Goal: Task Accomplishment & Management: Manage account settings

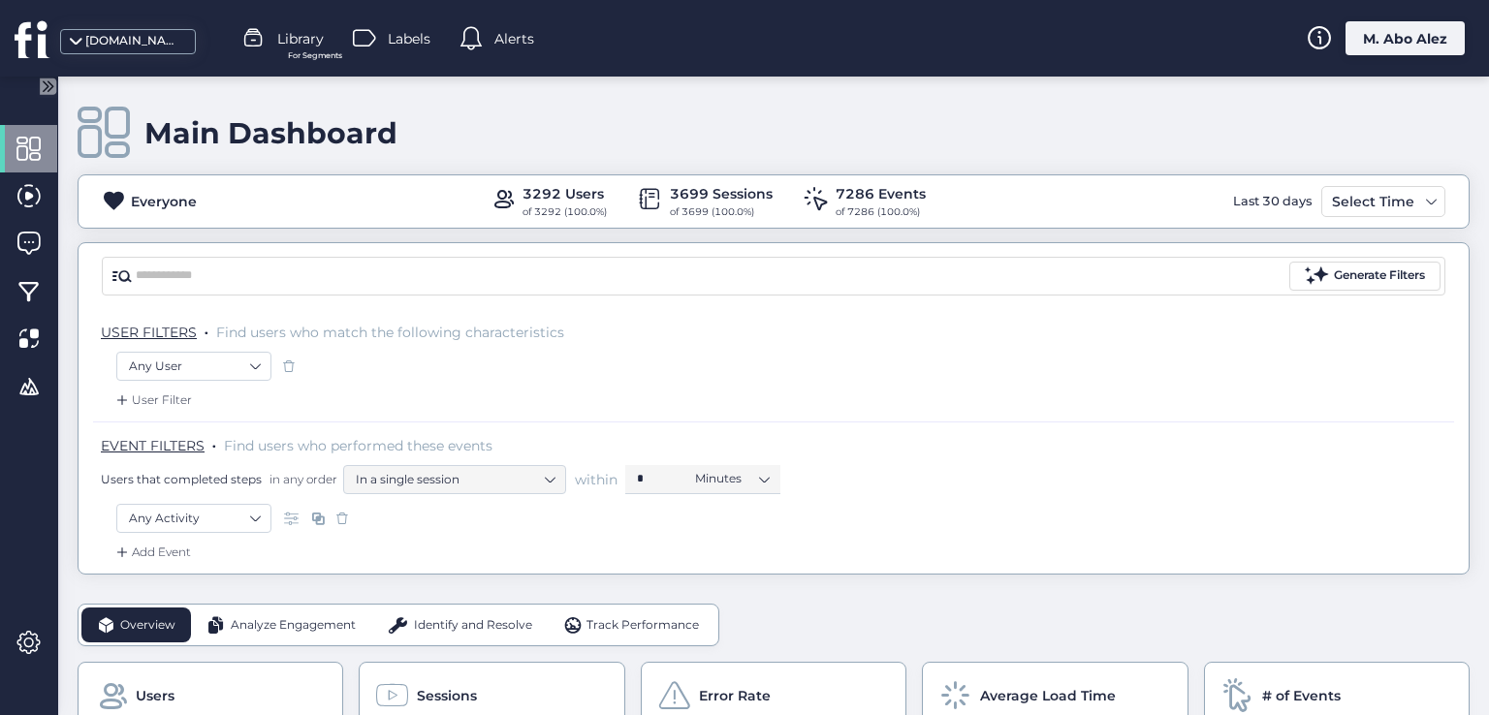
scroll to position [317, 0]
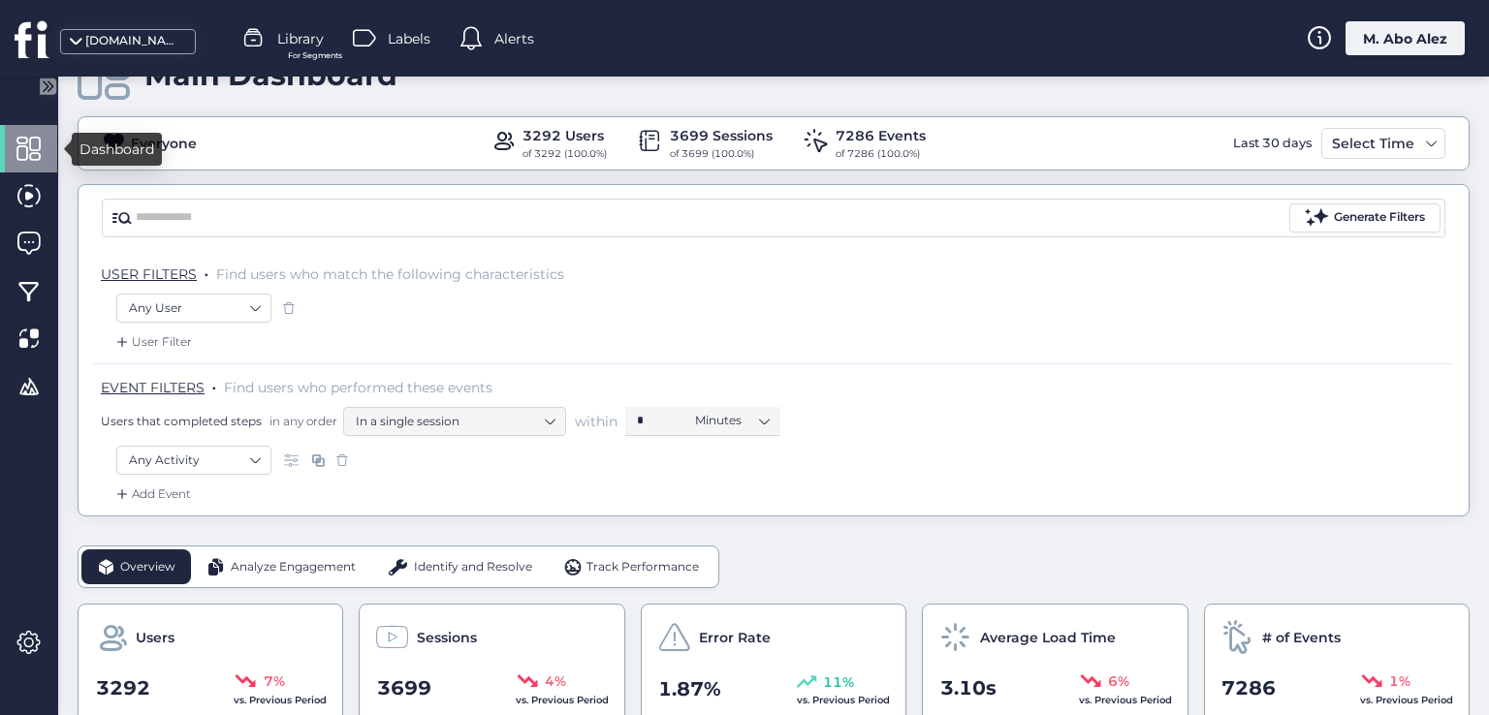
click at [28, 150] on span at bounding box center [28, 149] width 24 height 24
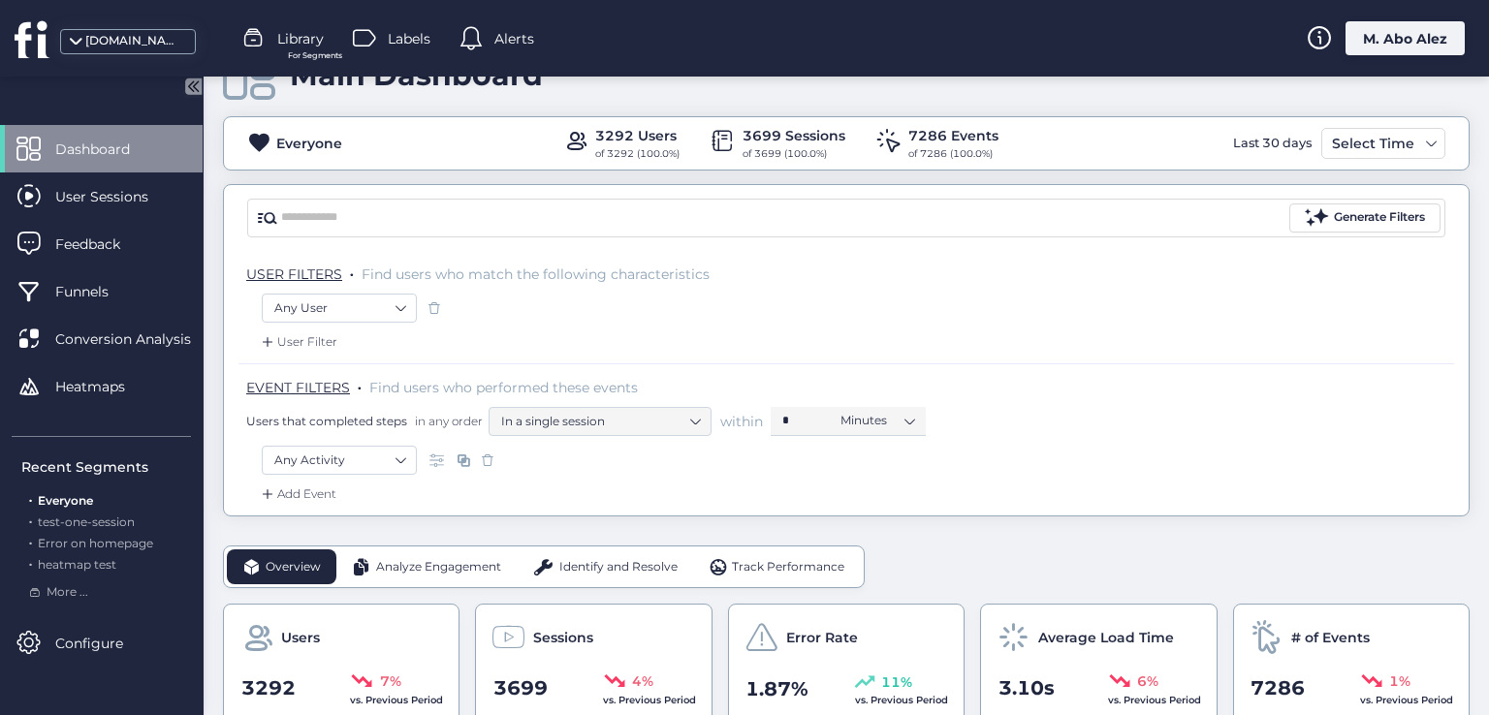
click at [74, 156] on span "Dashboard" at bounding box center [107, 149] width 104 height 21
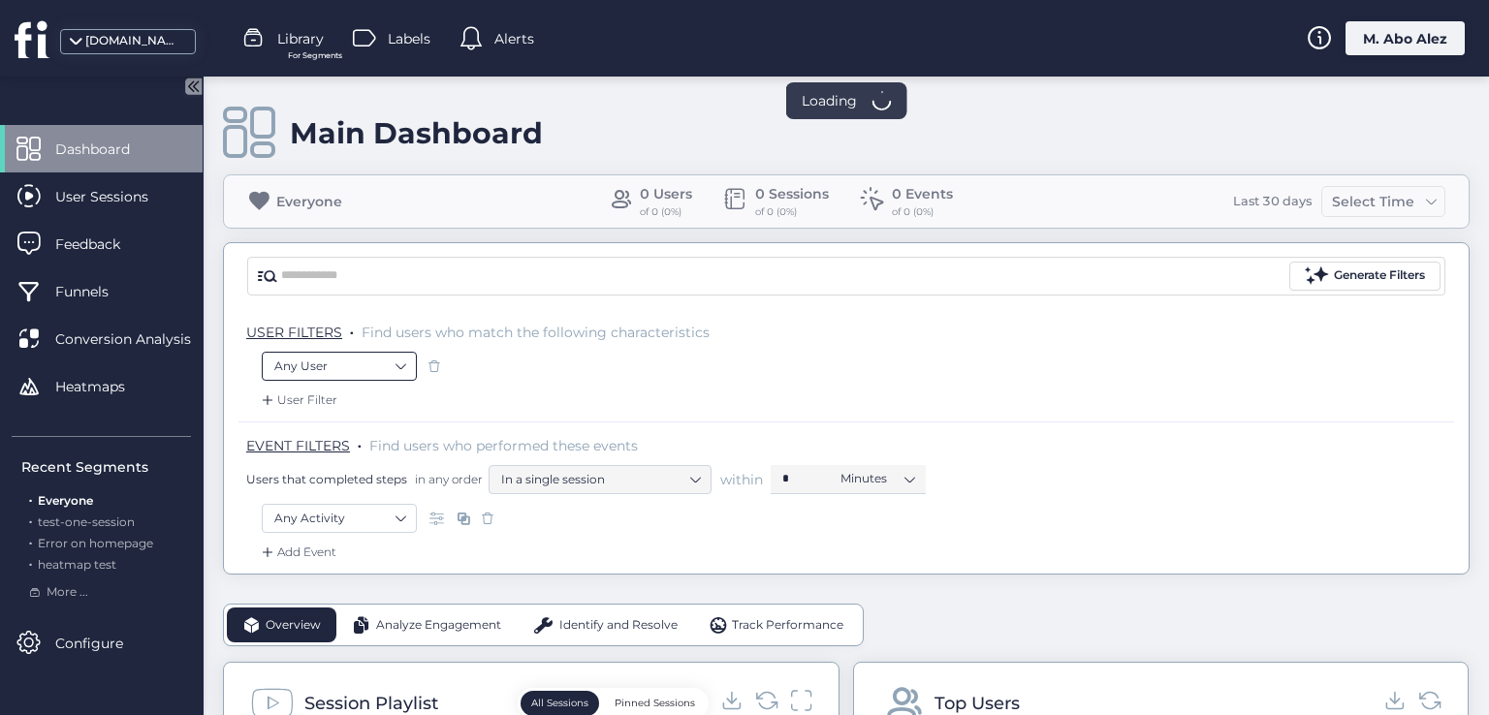
click at [404, 362] on nz-select-top-control "Any User" at bounding box center [339, 366] width 155 height 29
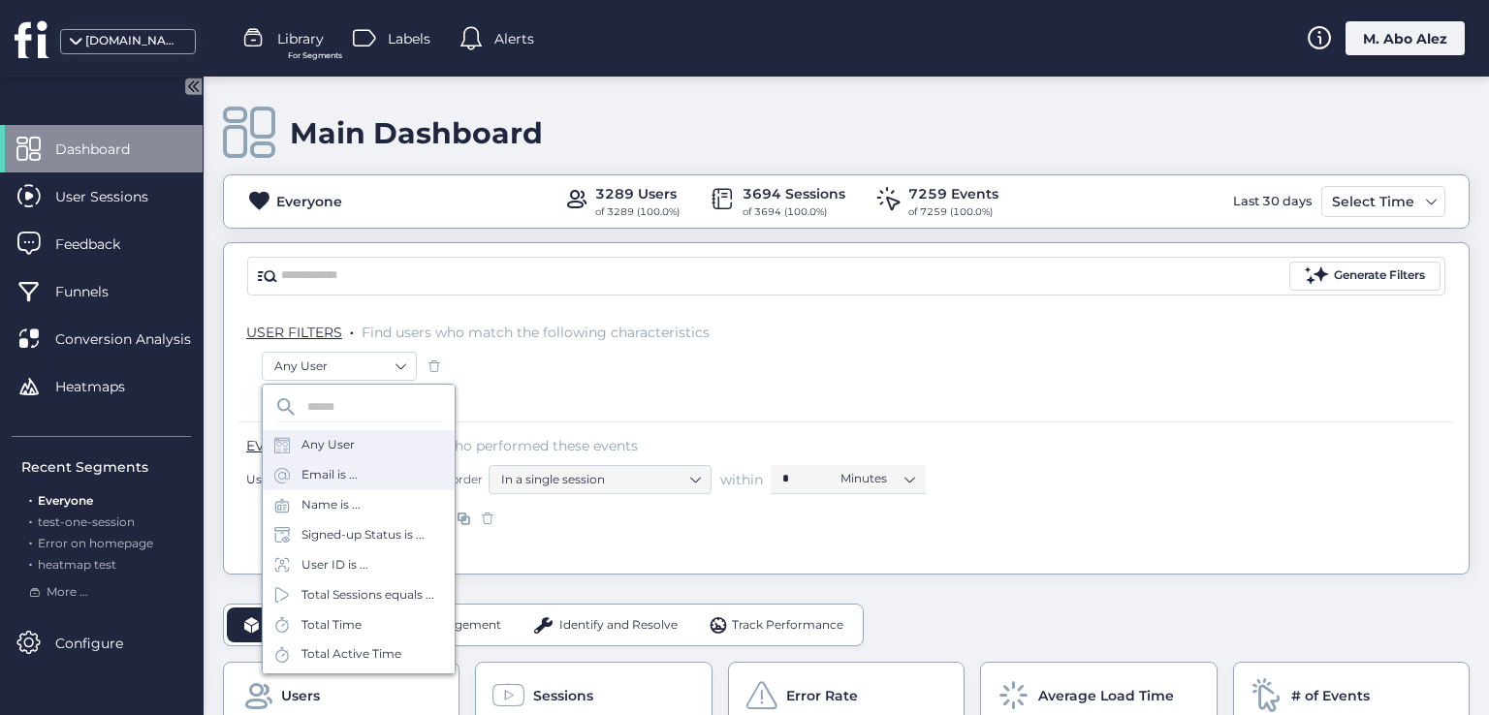
click at [361, 470] on div "Email is ..." at bounding box center [359, 475] width 192 height 30
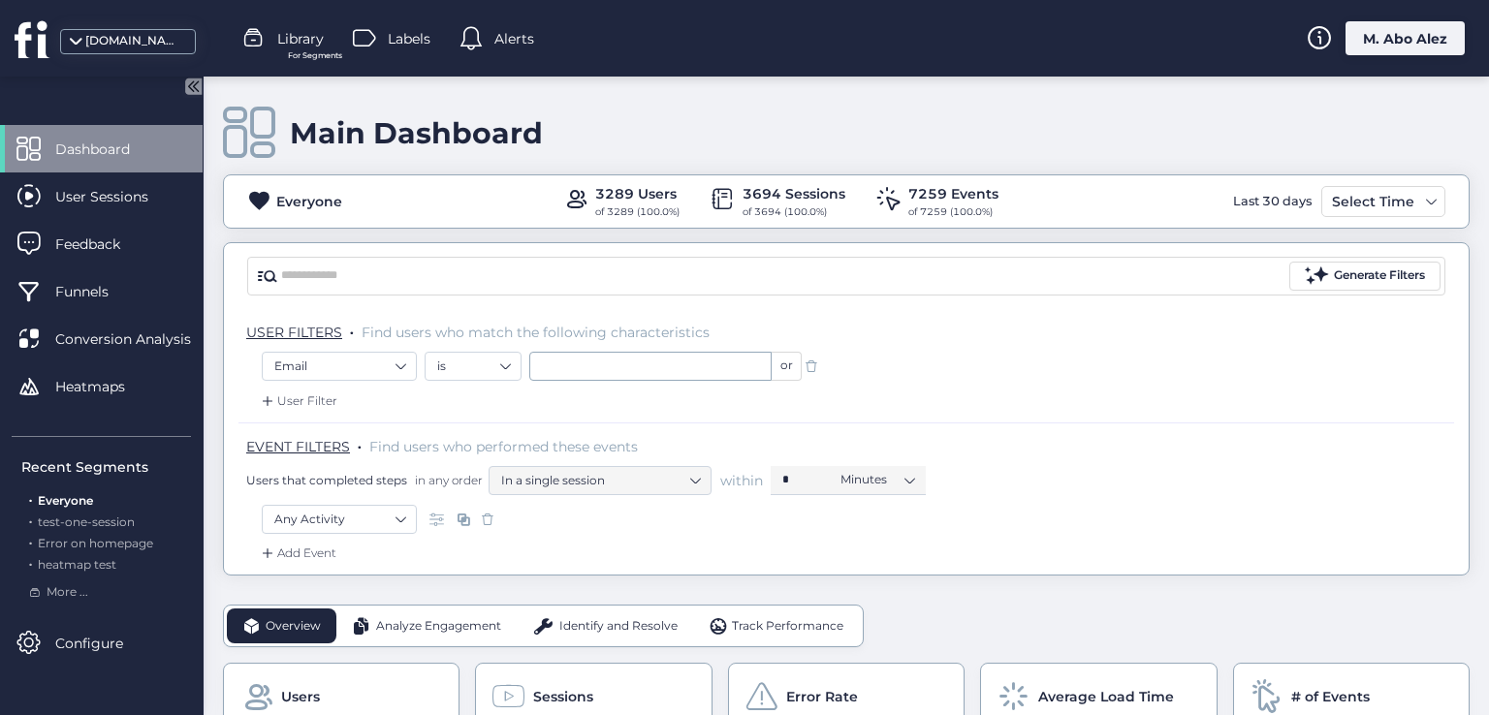
click at [316, 393] on div "User Filter" at bounding box center [297, 401] width 79 height 19
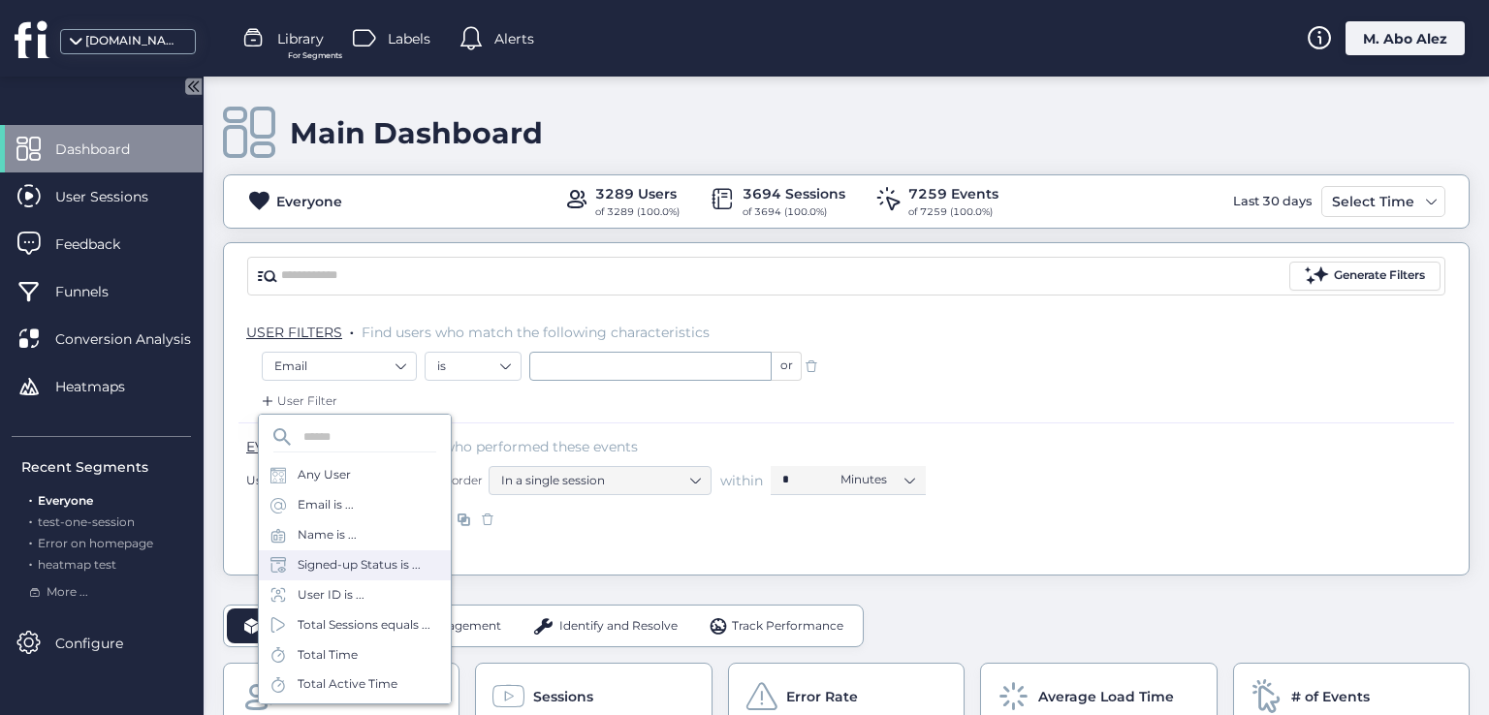
click at [349, 562] on div "Signed-up Status is ..." at bounding box center [359, 565] width 123 height 18
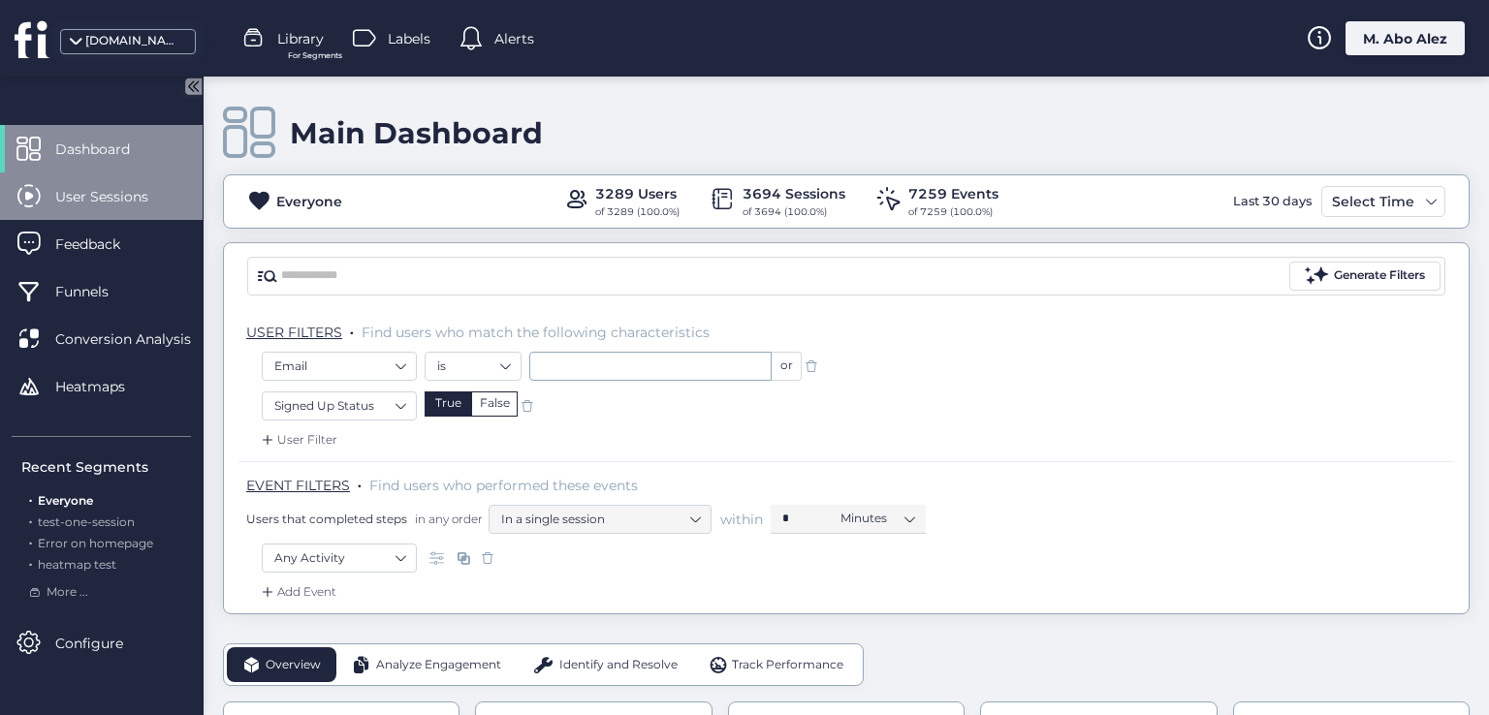
click at [139, 197] on span "User Sessions" at bounding box center [116, 196] width 122 height 21
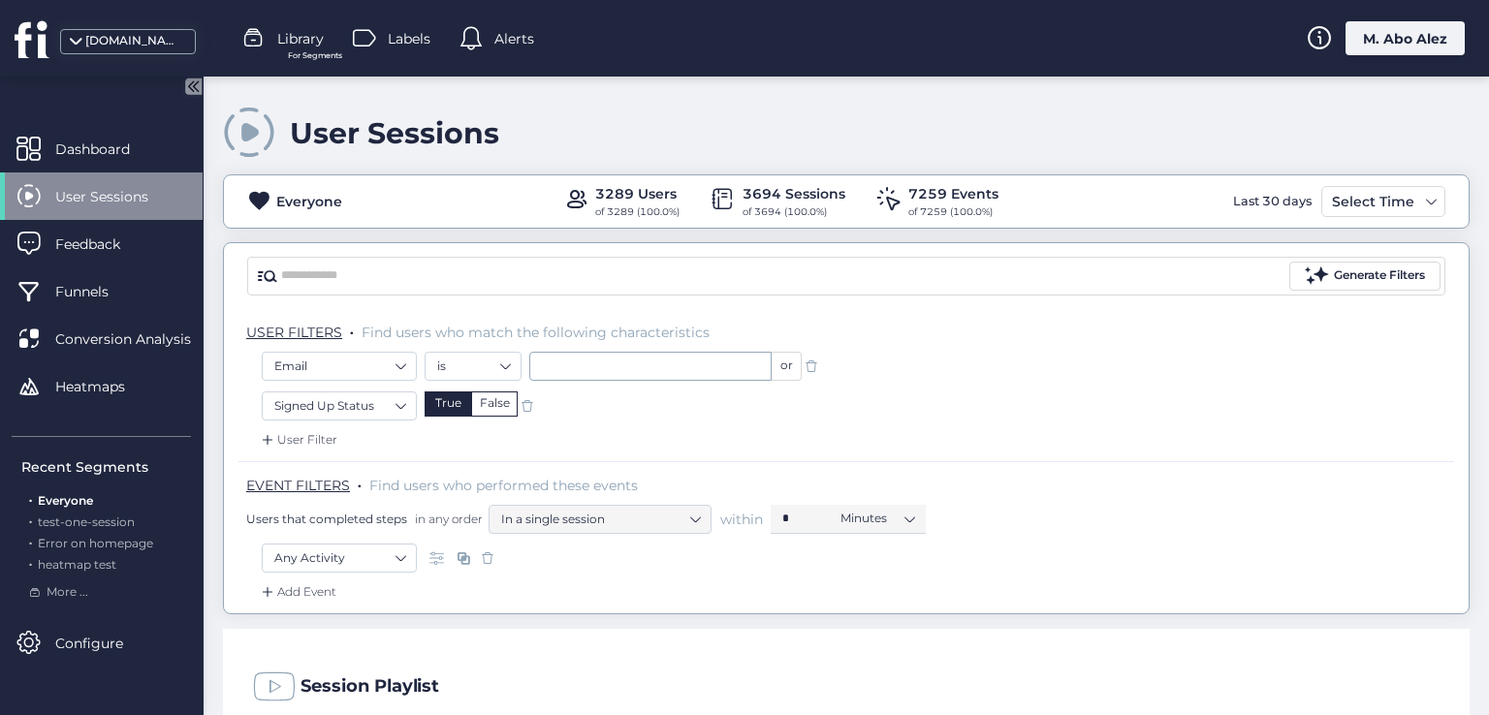
click at [139, 197] on span "User Sessions" at bounding box center [116, 196] width 122 height 21
click at [820, 366] on span at bounding box center [811, 366] width 19 height 19
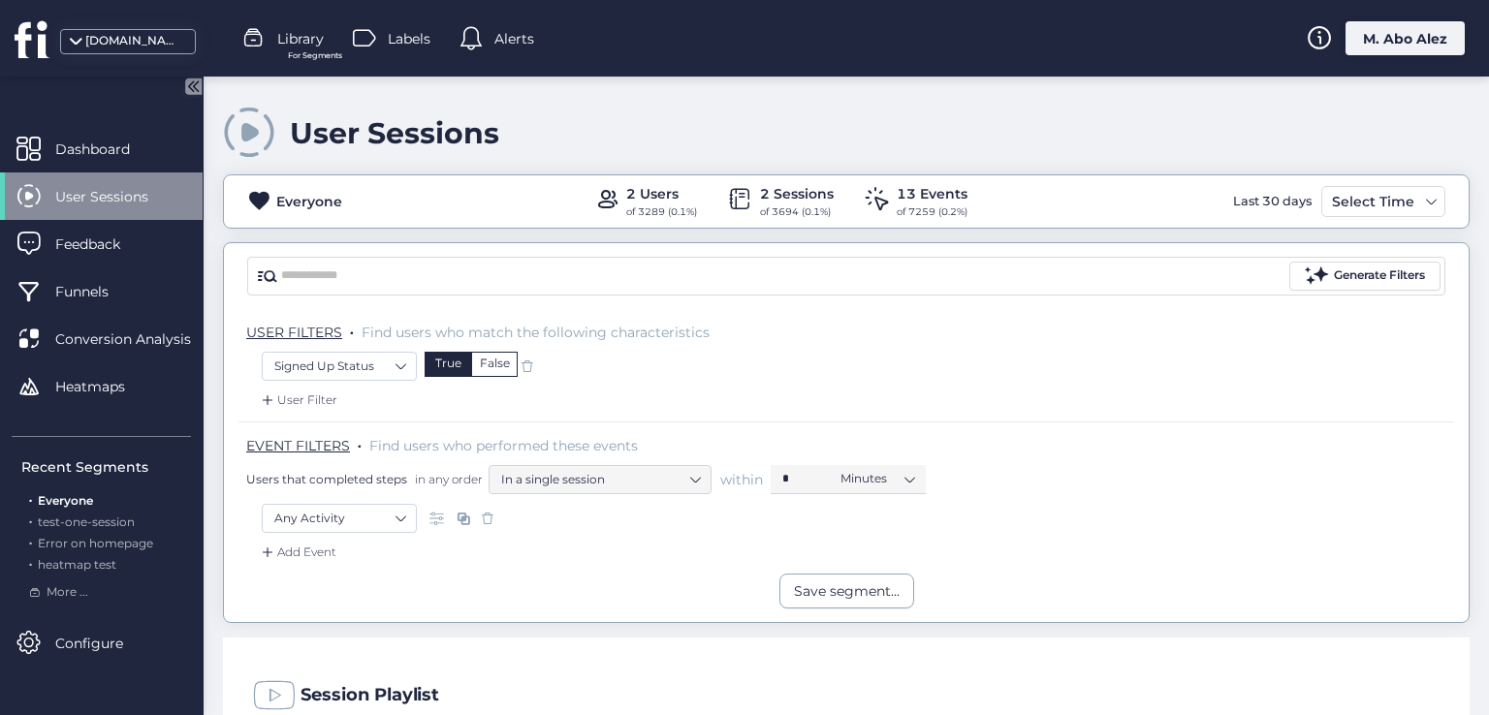
click at [529, 365] on span at bounding box center [527, 366] width 19 height 19
click at [481, 517] on span at bounding box center [487, 518] width 19 height 19
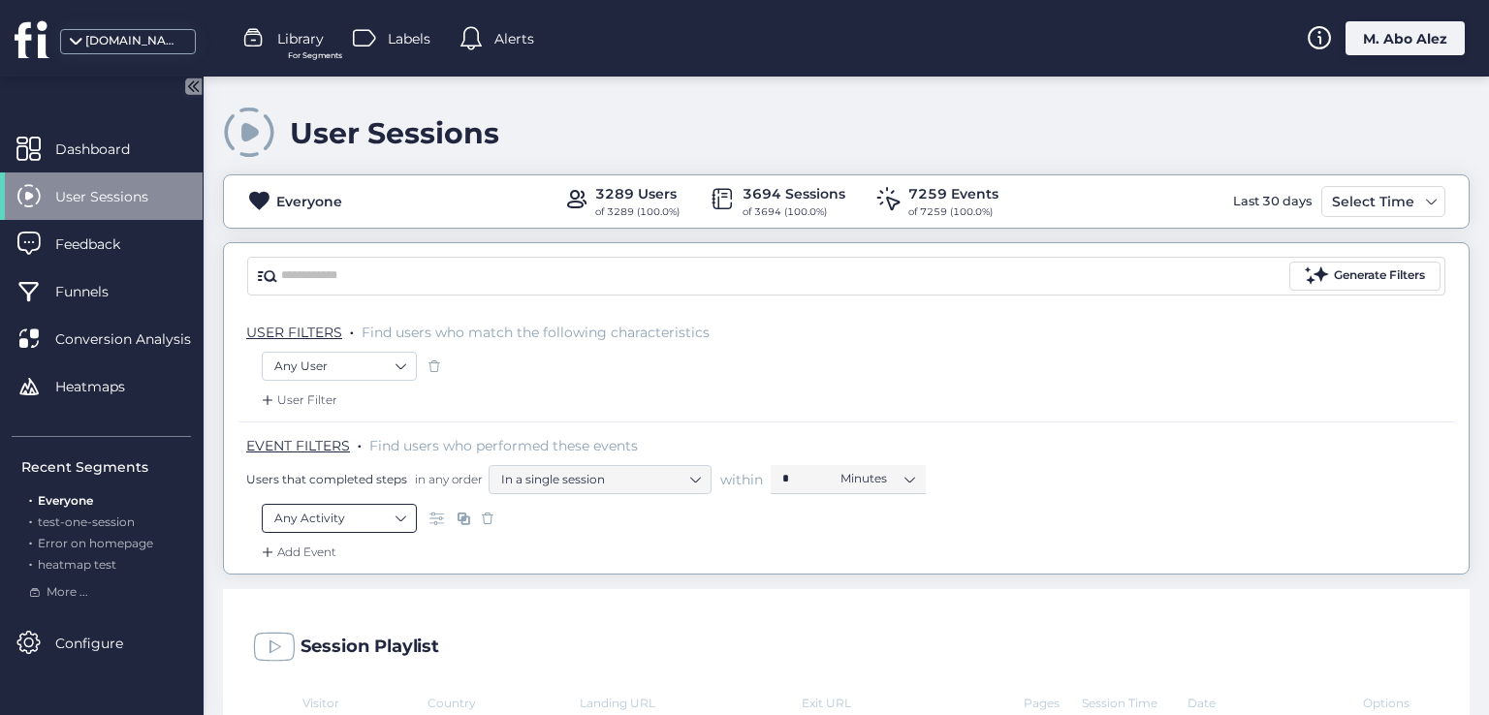
click at [397, 520] on nz-select-item "Any Activity" at bounding box center [339, 518] width 130 height 29
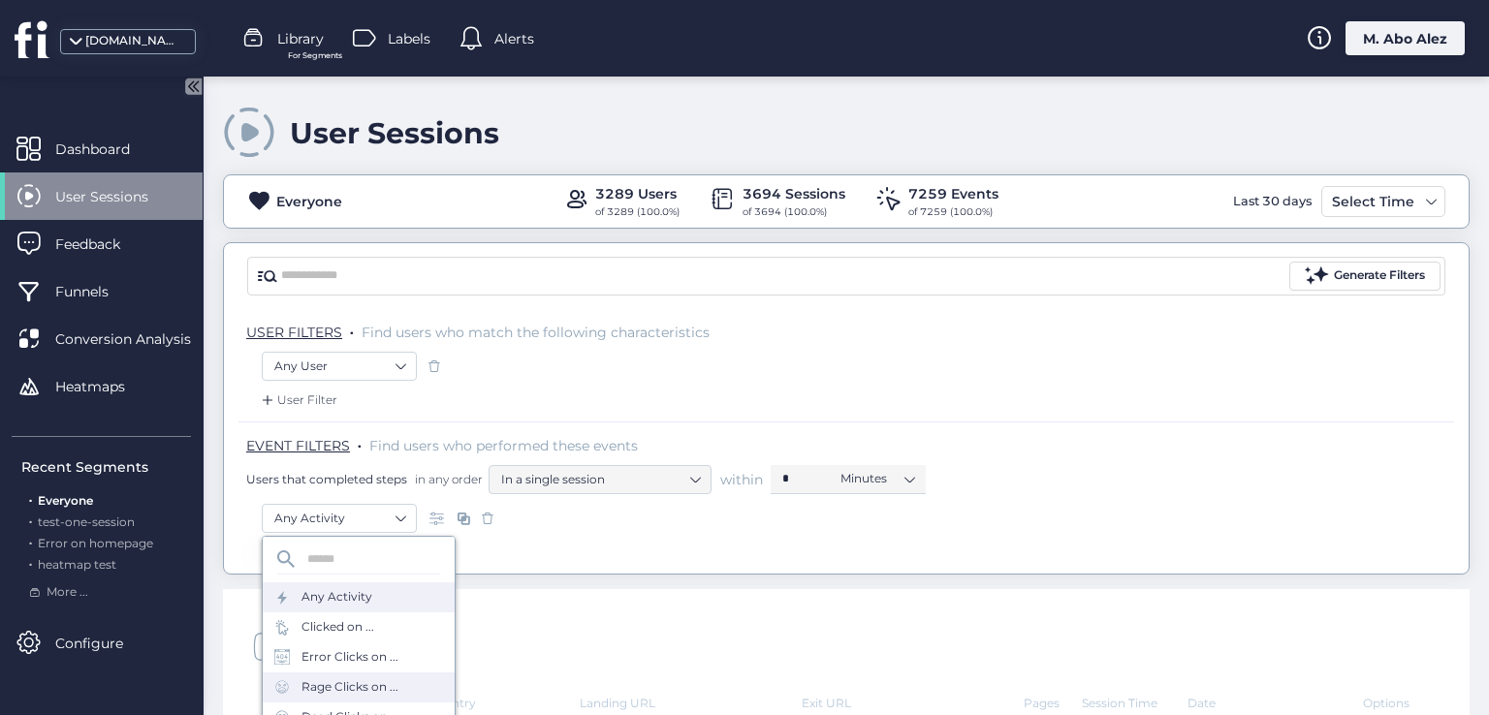
click at [363, 681] on div "Rage Clicks on ..." at bounding box center [349, 687] width 97 height 18
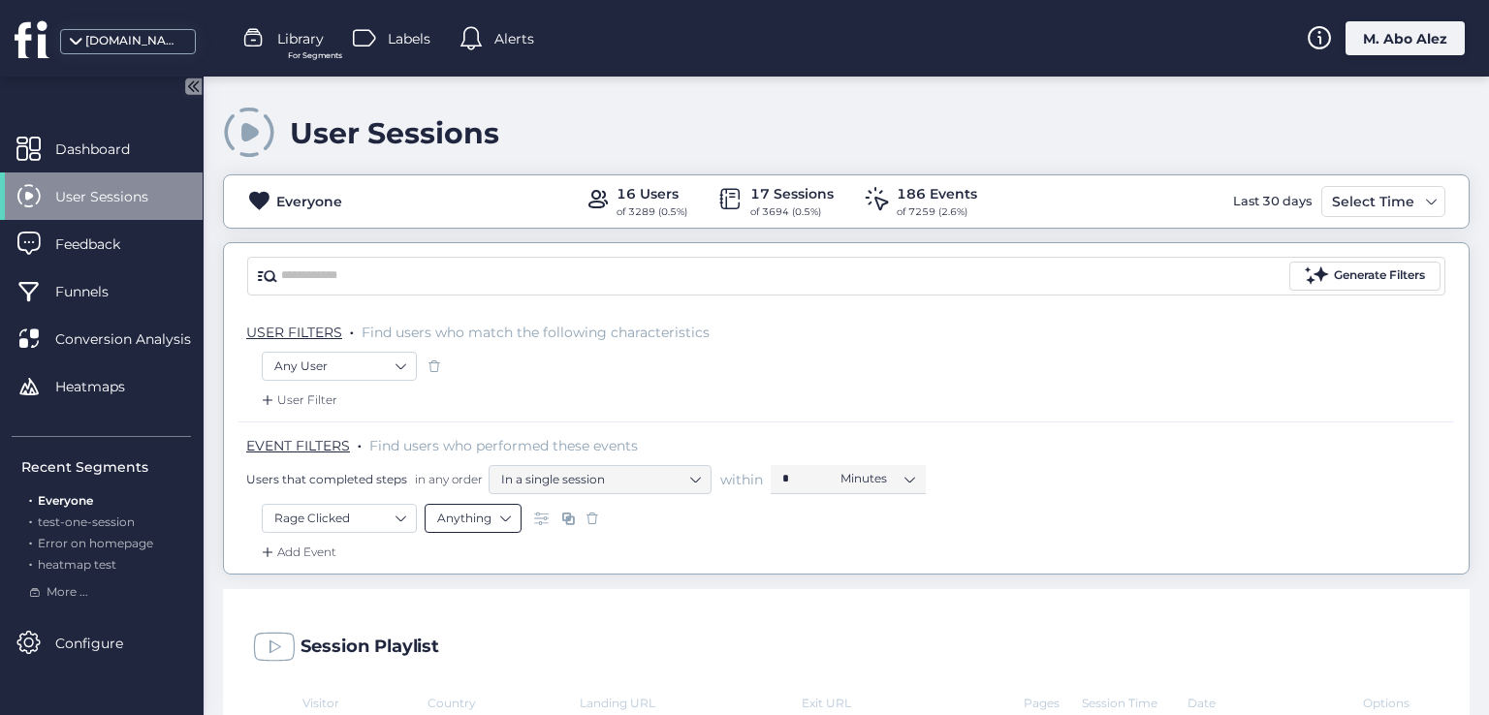
click at [470, 512] on nz-select-item "Anything" at bounding box center [473, 518] width 72 height 29
click at [467, 570] on div "Selector" at bounding box center [473, 576] width 72 height 15
click at [698, 513] on input "**" at bounding box center [755, 518] width 242 height 29
type input "*"
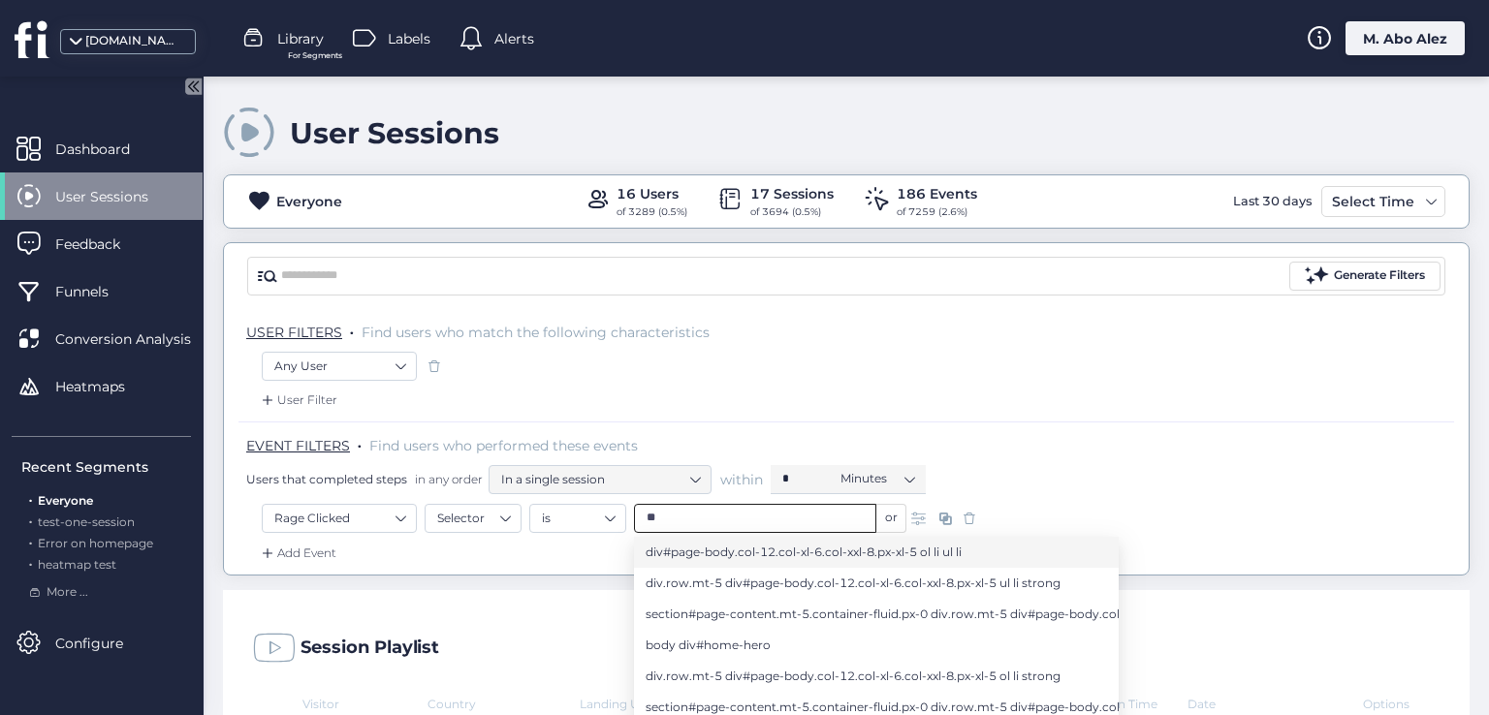
click at [693, 557] on span "div#page-body.col-12.col-xl-6.col-xxl-8.px-xl-5 ol li ul li" at bounding box center [804, 552] width 316 height 21
type input "**********"
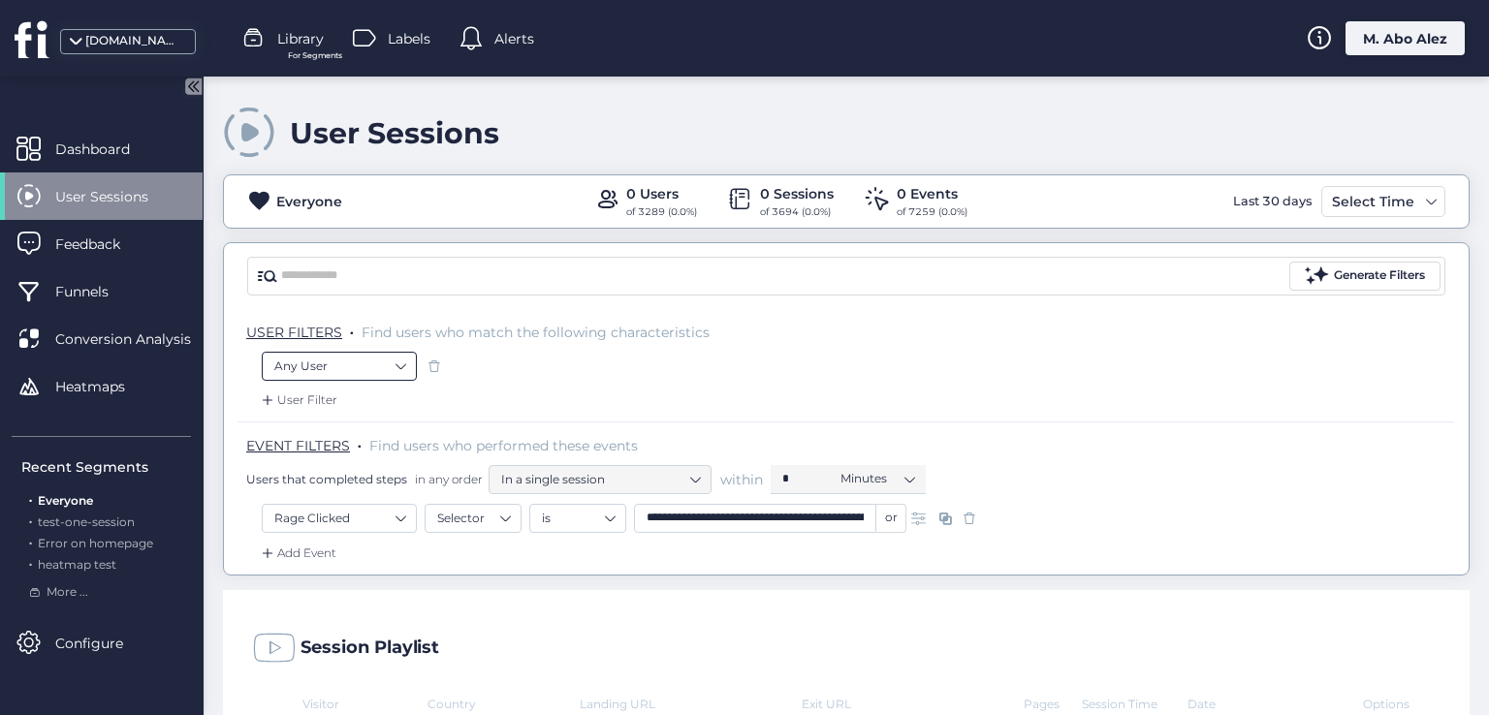
click at [395, 362] on nz-select-item "Any User" at bounding box center [339, 366] width 130 height 29
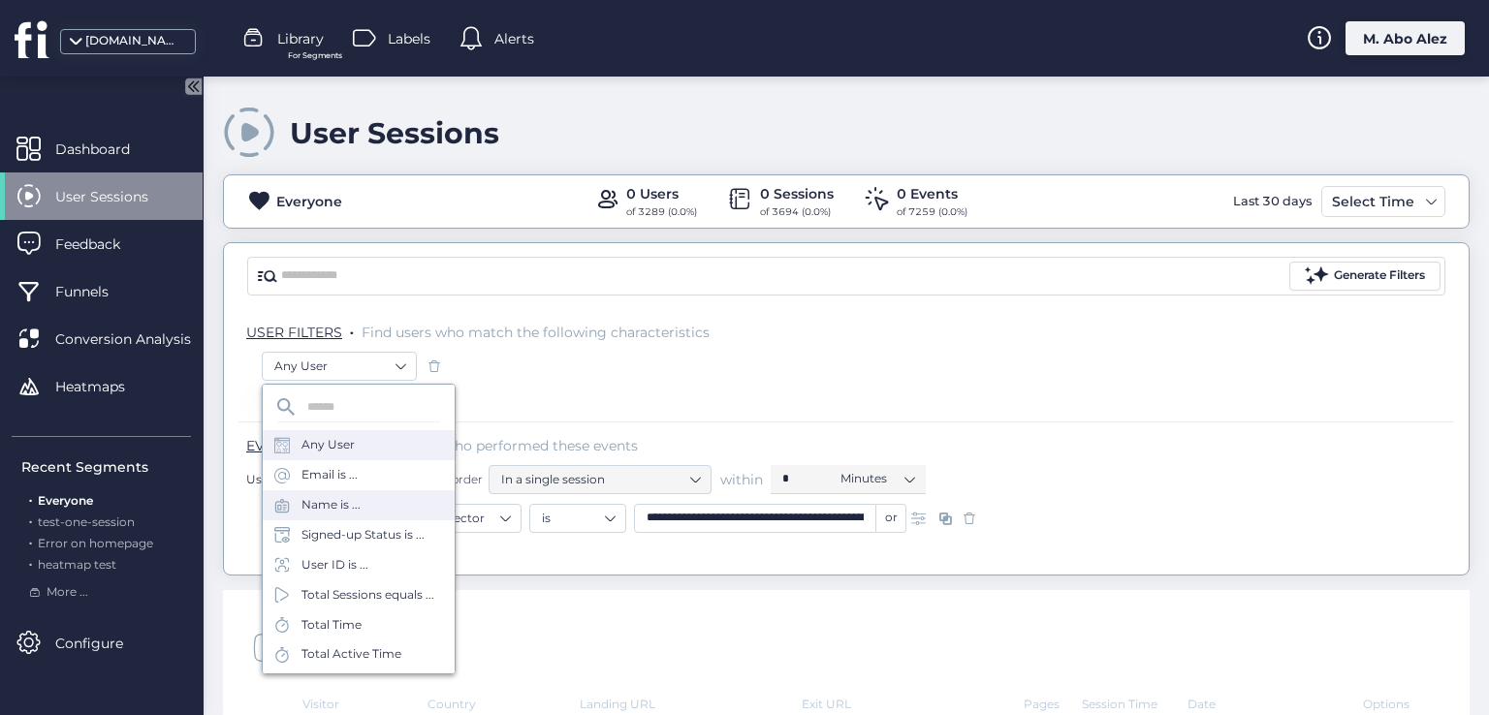
click at [368, 518] on div "Name is ..." at bounding box center [359, 505] width 192 height 30
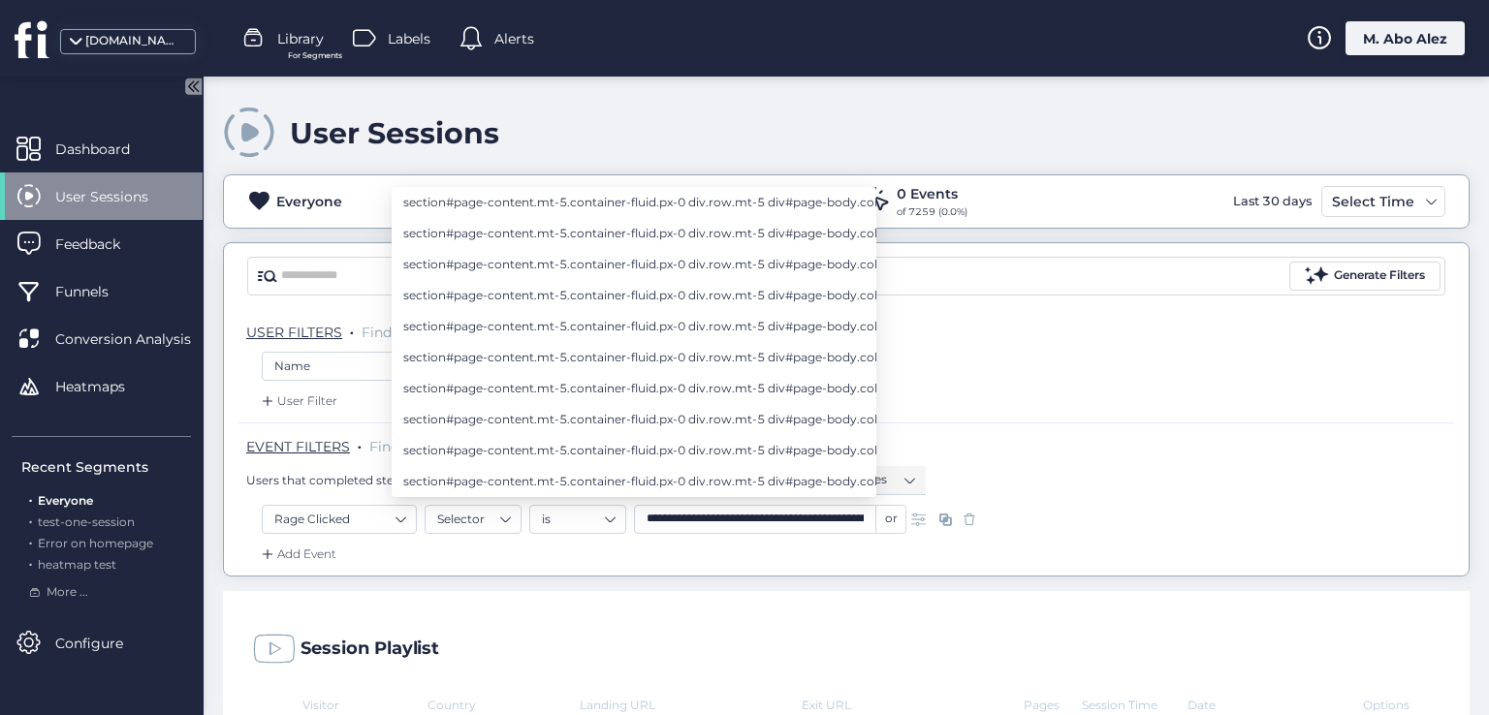
click at [323, 401] on div "User Filter" at bounding box center [297, 401] width 79 height 19
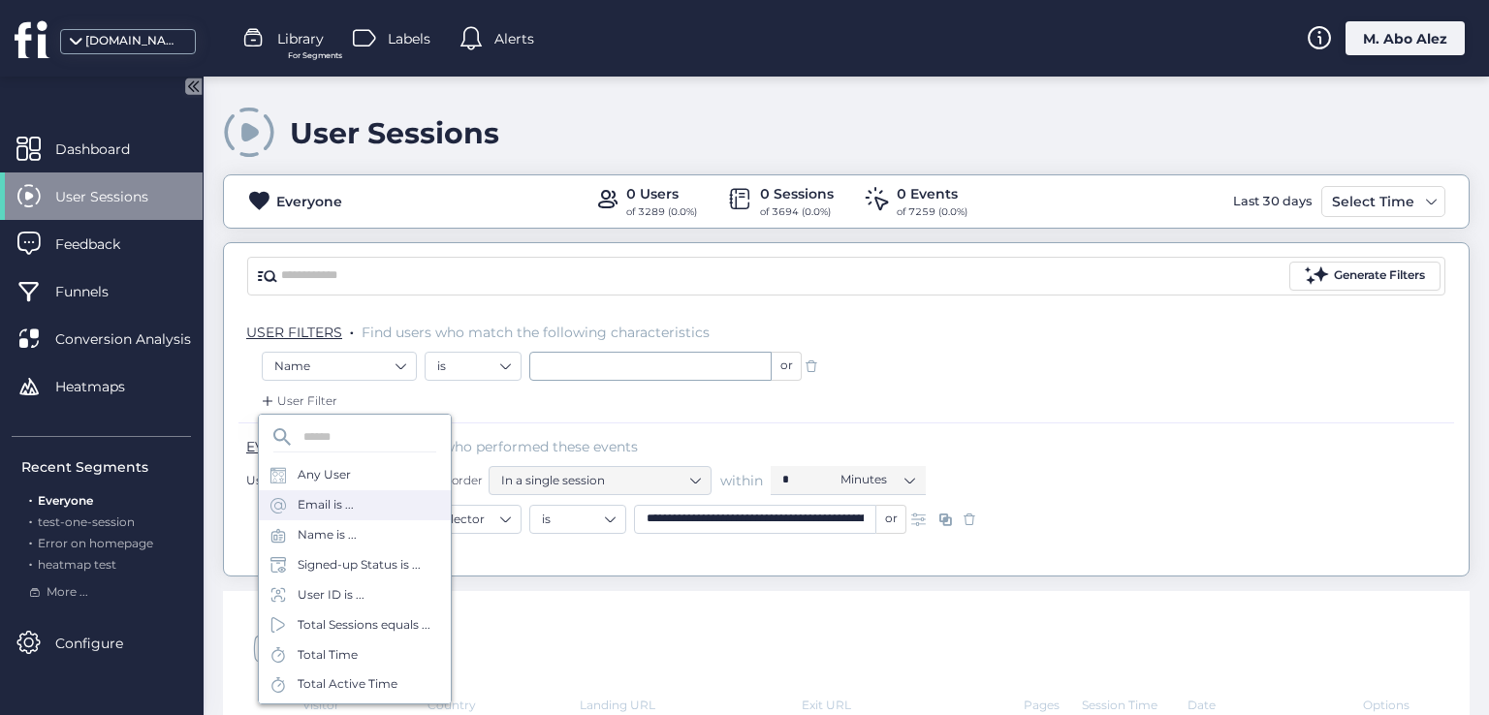
click at [334, 509] on div "Email is ..." at bounding box center [326, 505] width 56 height 18
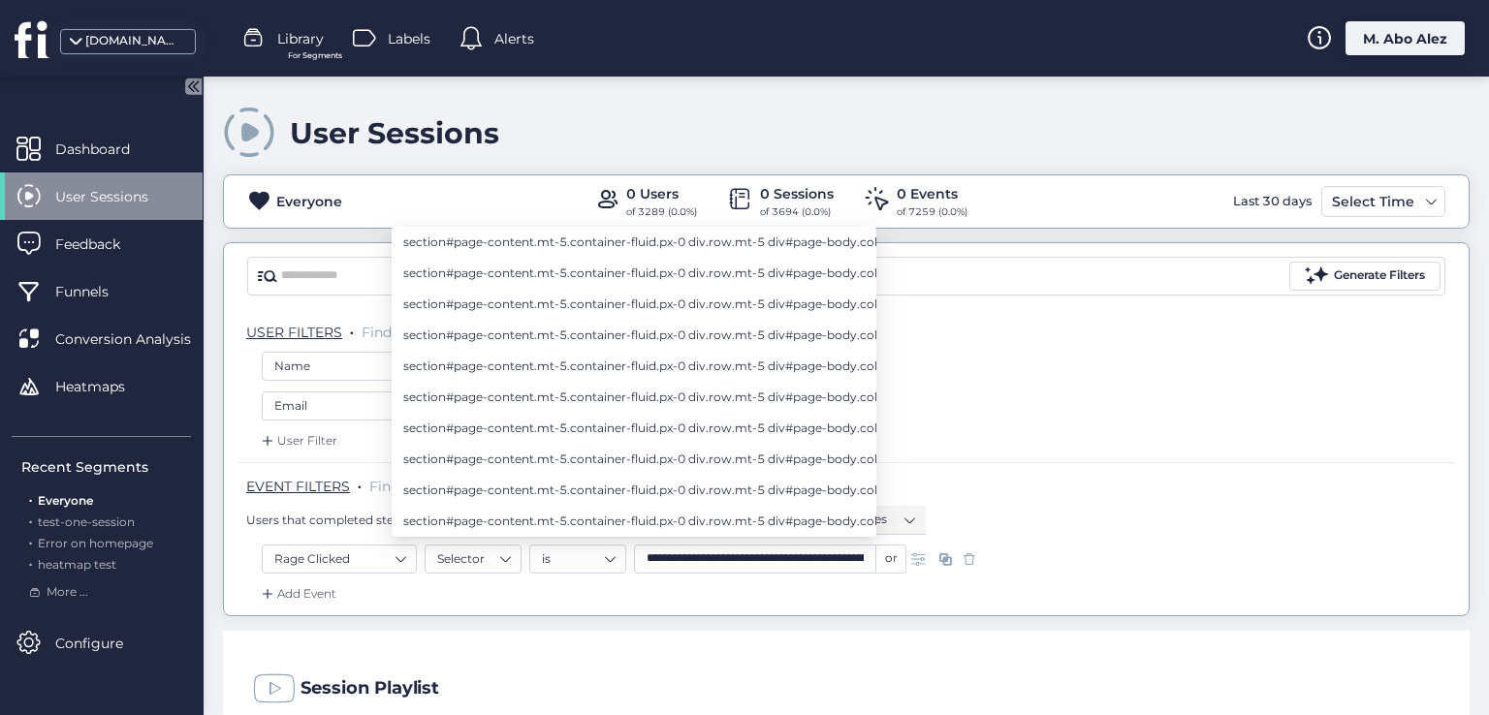
click at [306, 437] on div "User Filter" at bounding box center [297, 440] width 79 height 19
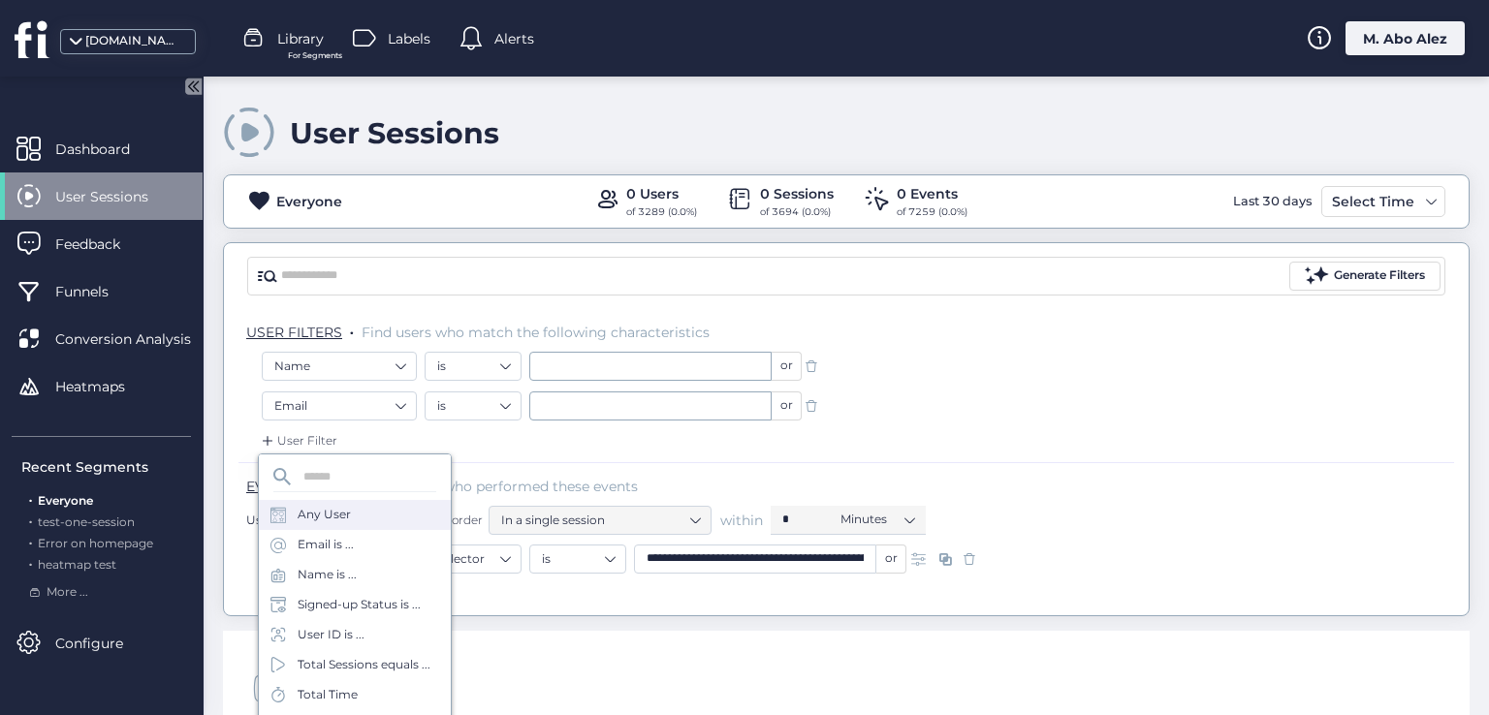
click at [322, 509] on div "Any User" at bounding box center [324, 515] width 53 height 18
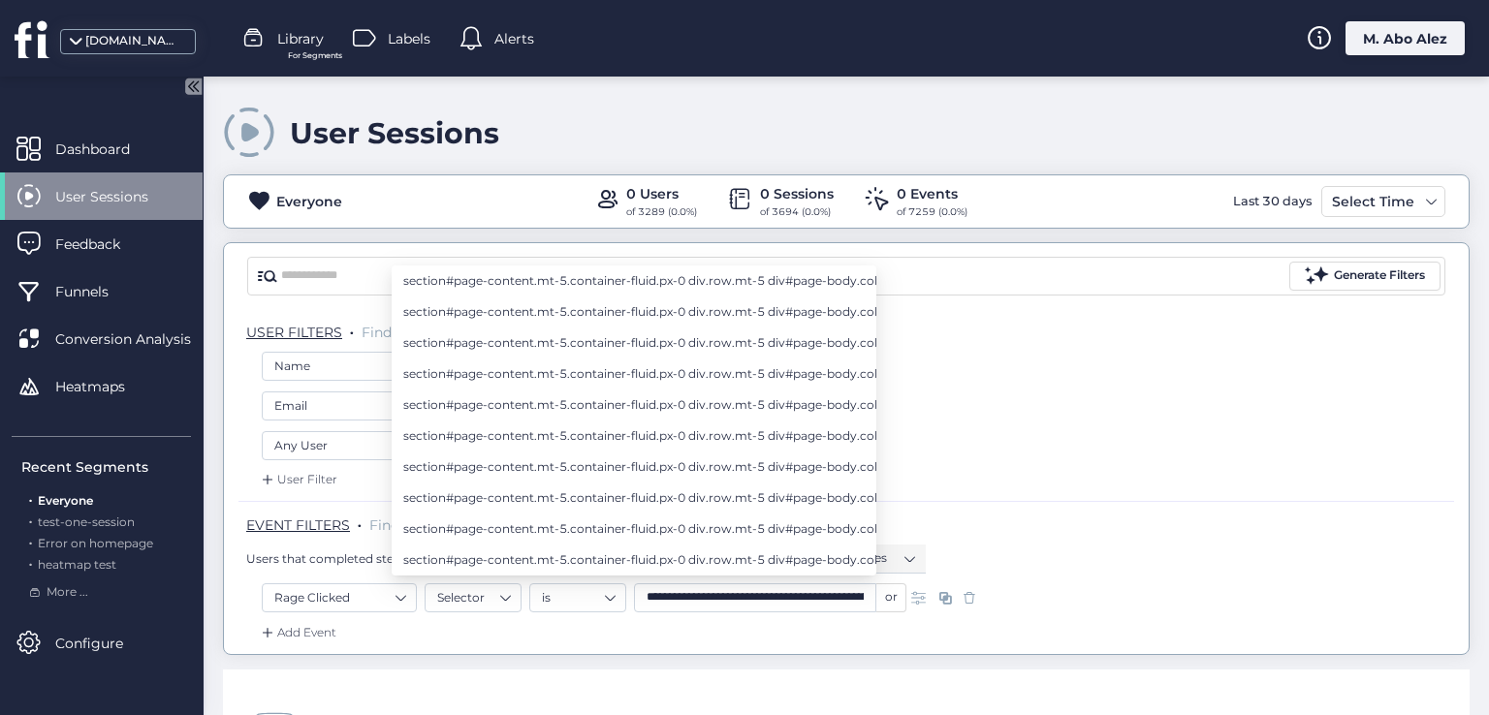
click at [1093, 497] on div "User Filter" at bounding box center [845, 485] width 1215 height 31
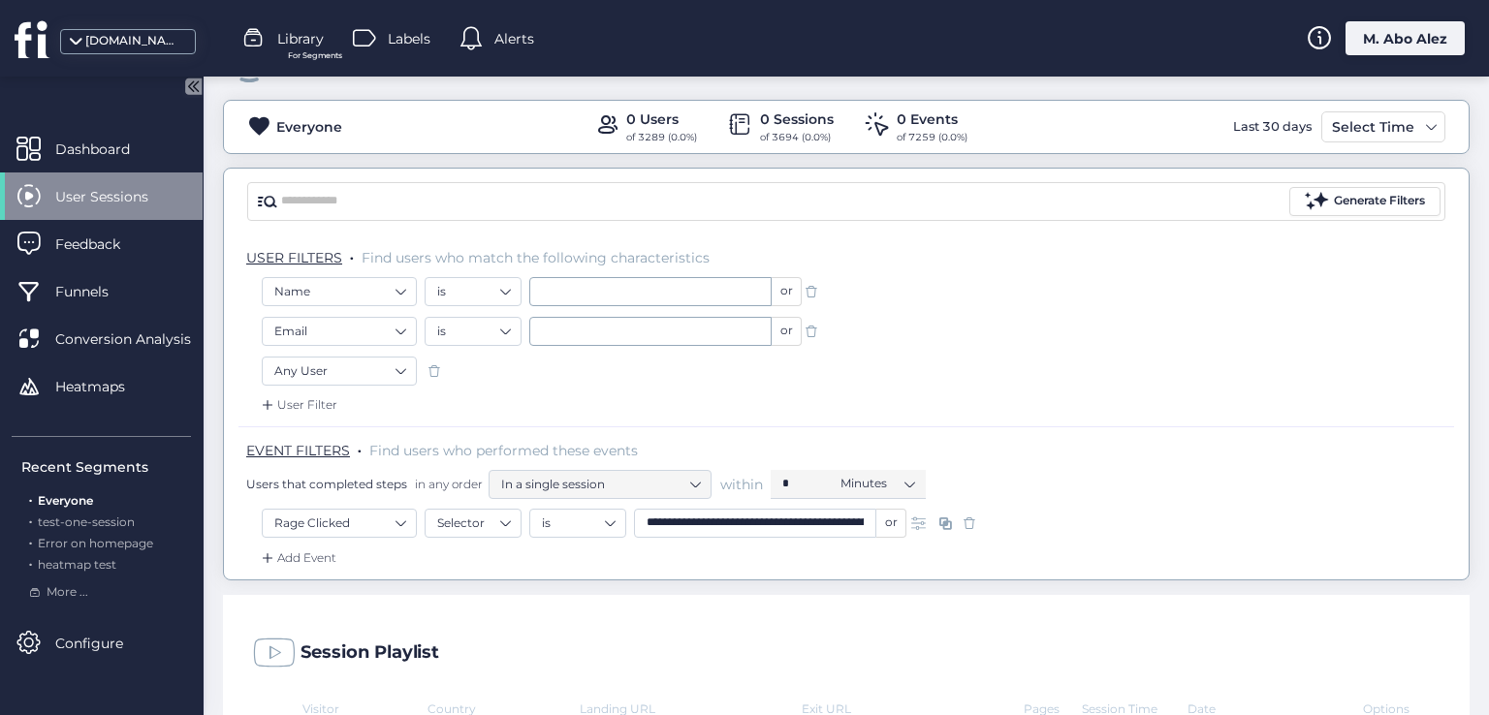
scroll to position [77, 0]
click at [287, 549] on div "Add Event" at bounding box center [297, 556] width 79 height 19
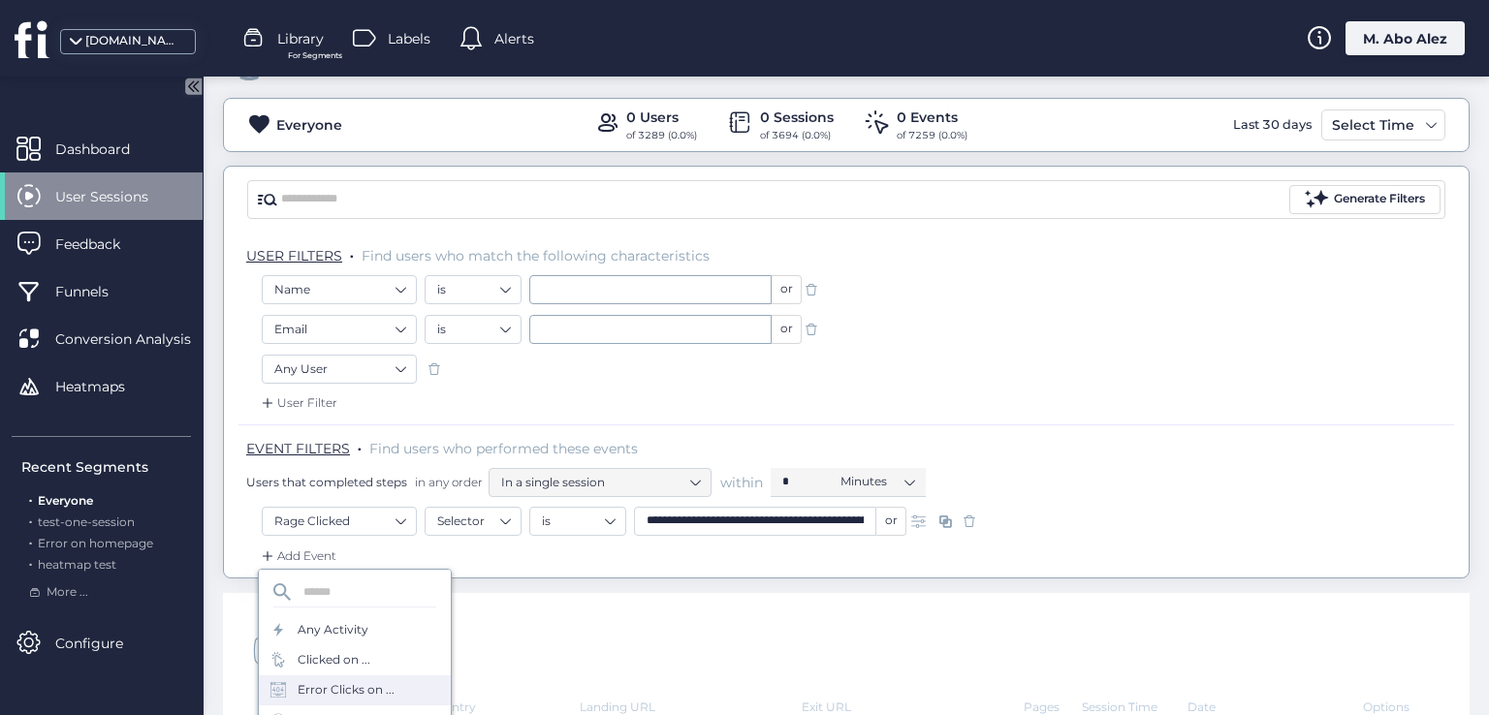
click at [329, 688] on div "Error Clicks on ..." at bounding box center [346, 690] width 97 height 18
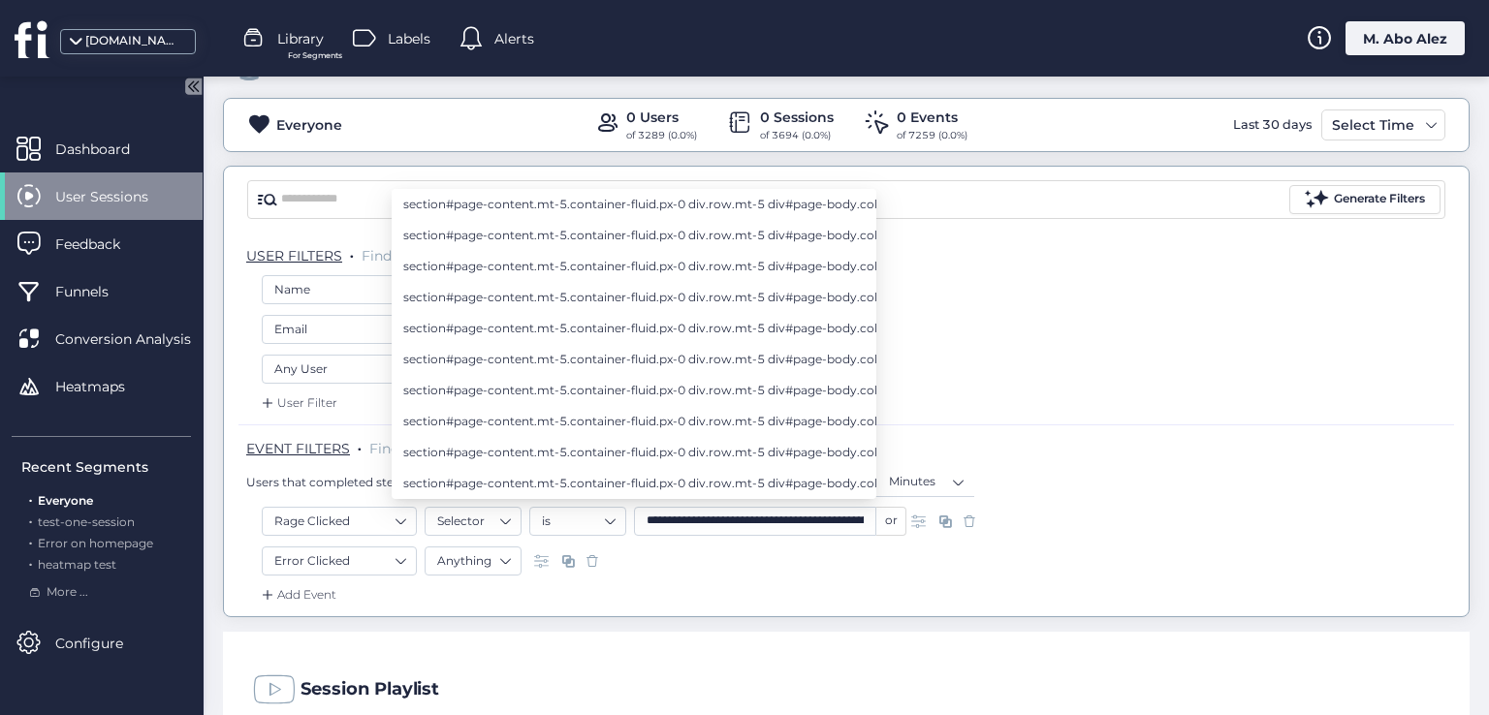
click at [599, 555] on span at bounding box center [592, 560] width 19 height 19
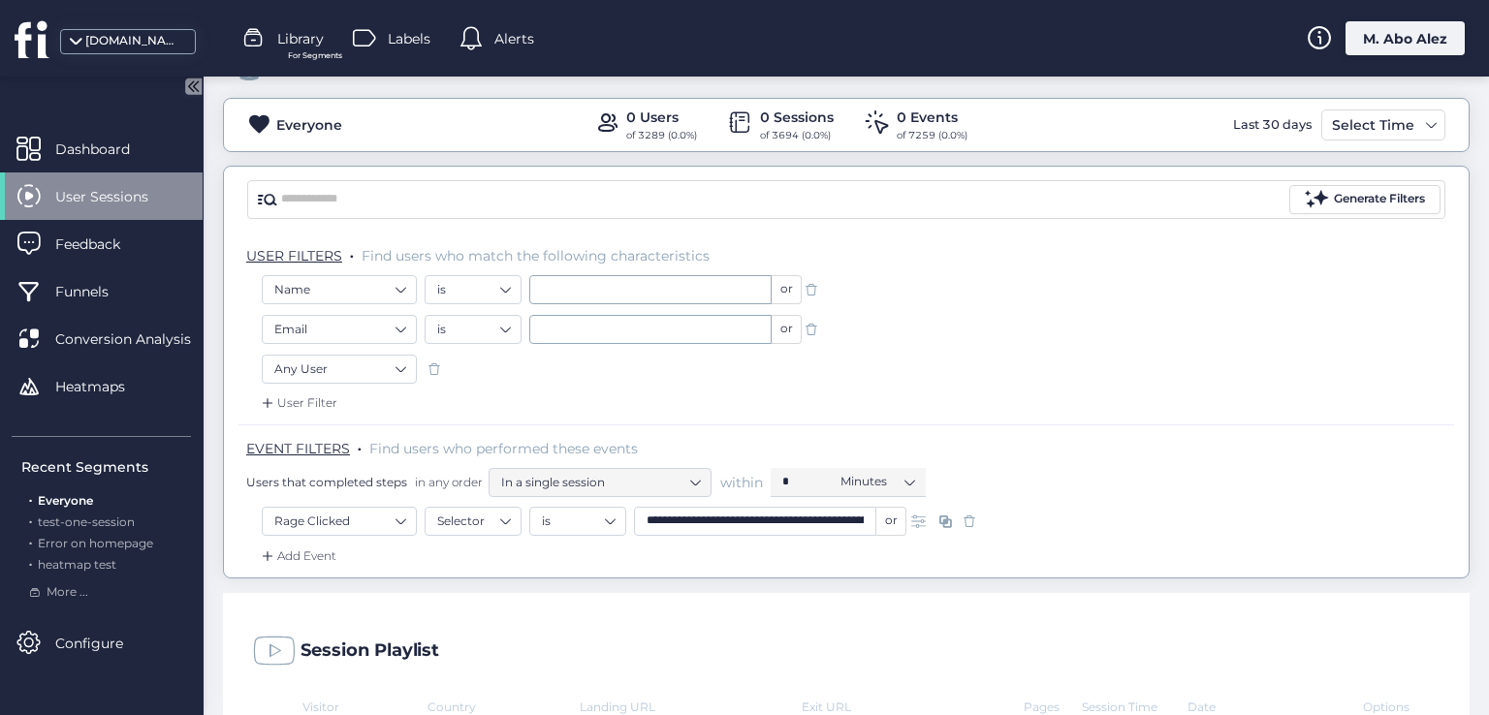
click at [963, 516] on span at bounding box center [969, 521] width 19 height 19
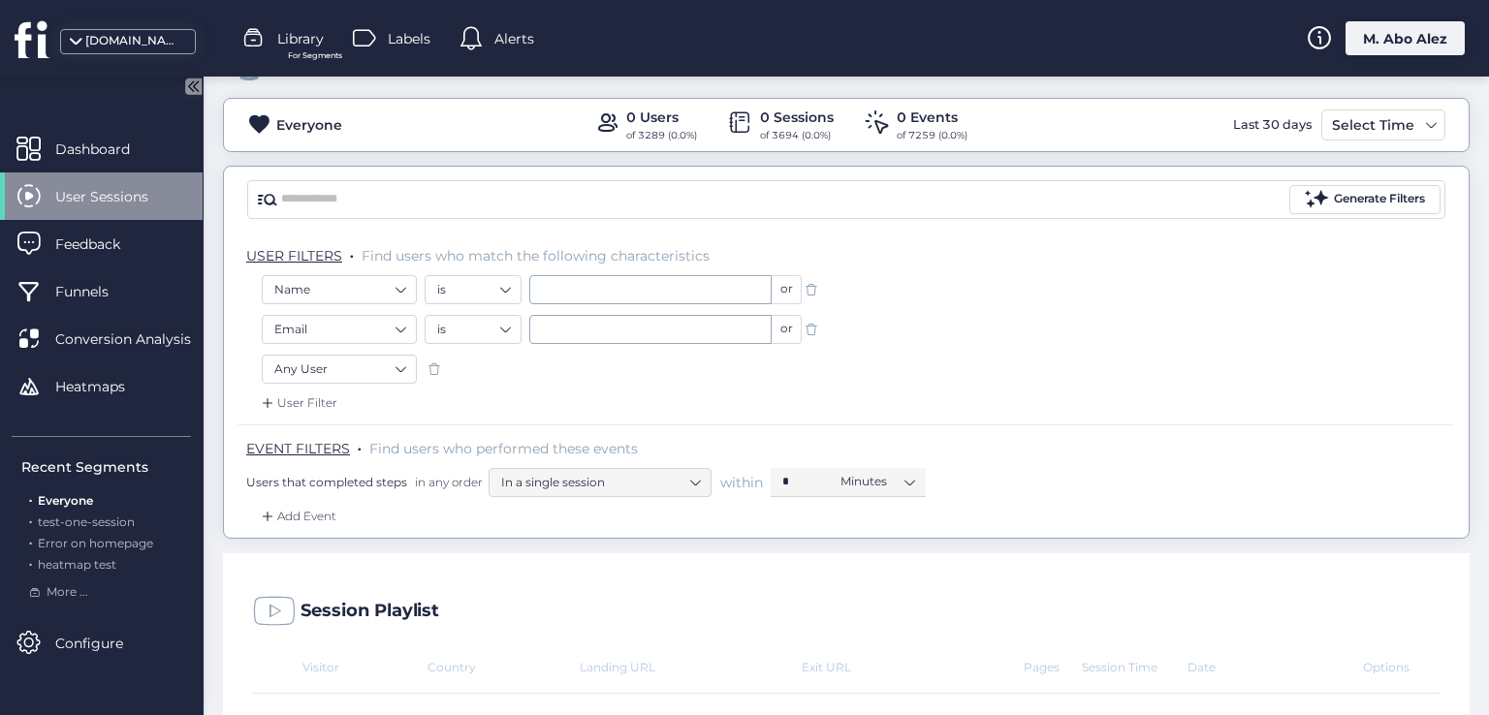
click at [815, 326] on span at bounding box center [811, 329] width 19 height 19
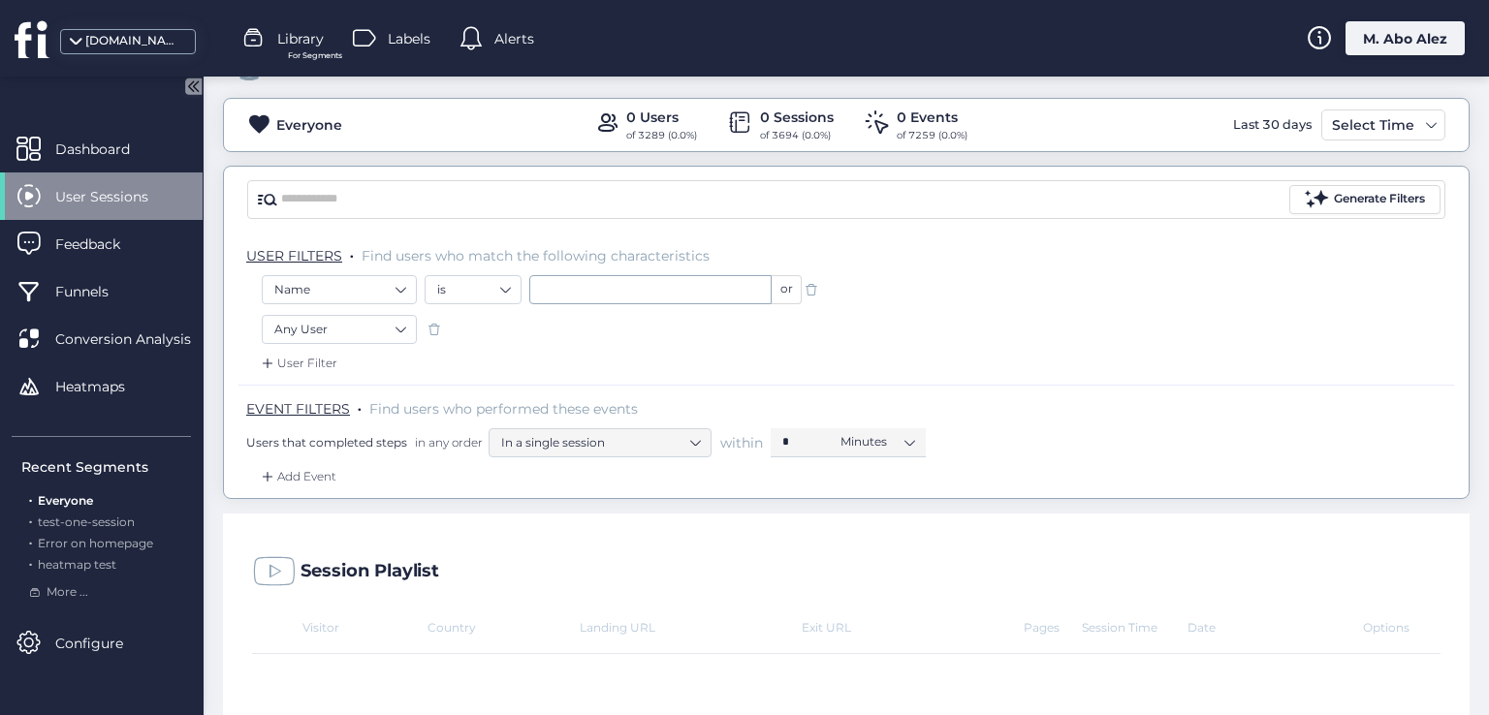
click at [803, 281] on span at bounding box center [811, 289] width 19 height 19
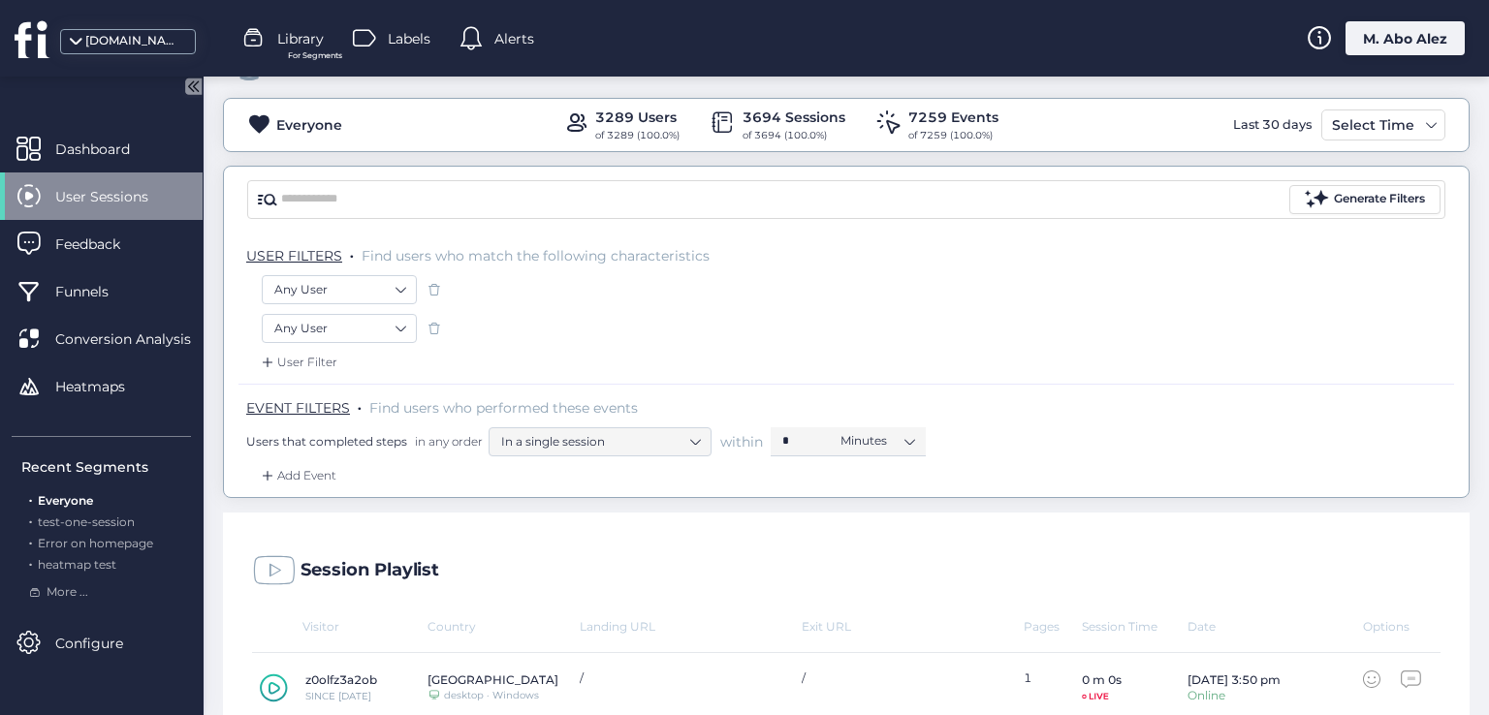
click at [435, 320] on span at bounding box center [434, 328] width 19 height 19
click at [433, 325] on span at bounding box center [434, 328] width 19 height 19
click at [434, 283] on span at bounding box center [434, 289] width 19 height 19
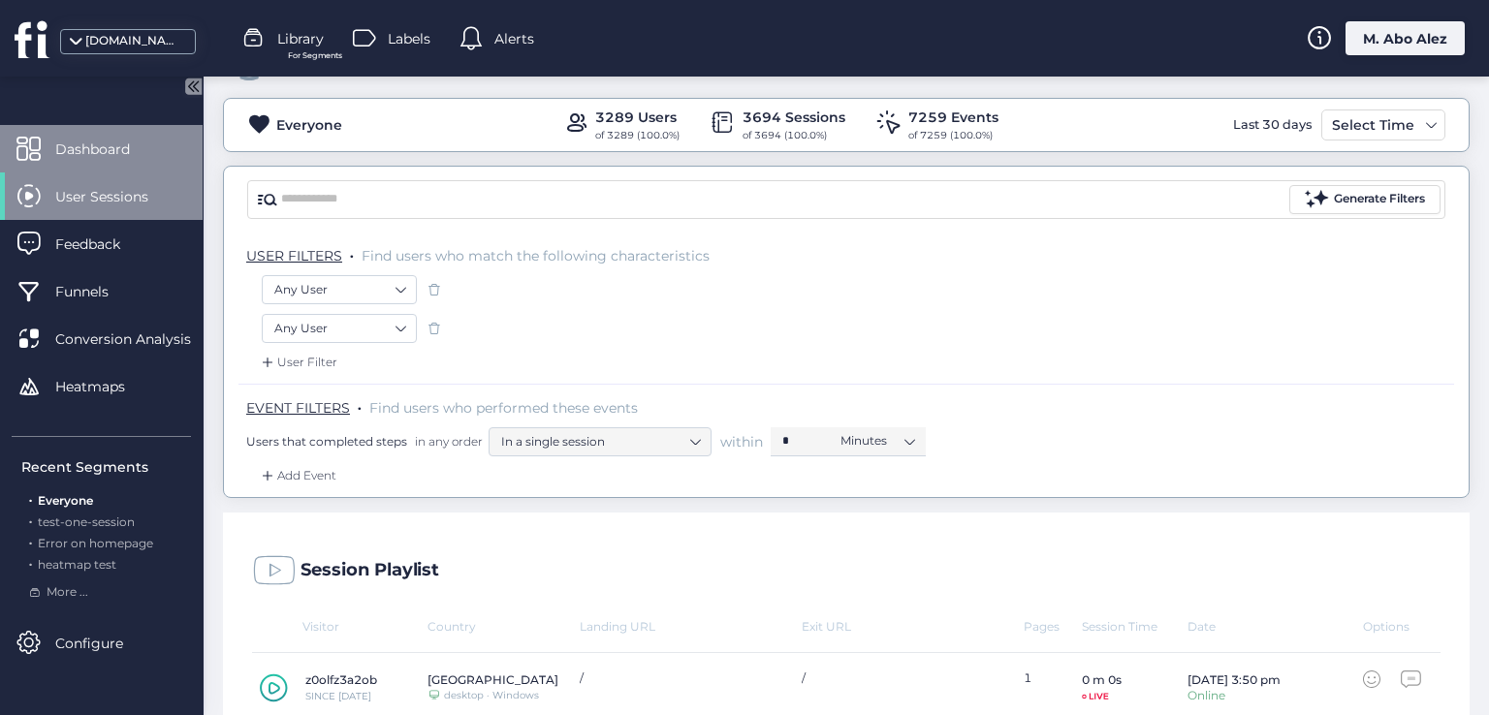
click at [132, 147] on span "Dashboard" at bounding box center [107, 149] width 104 height 21
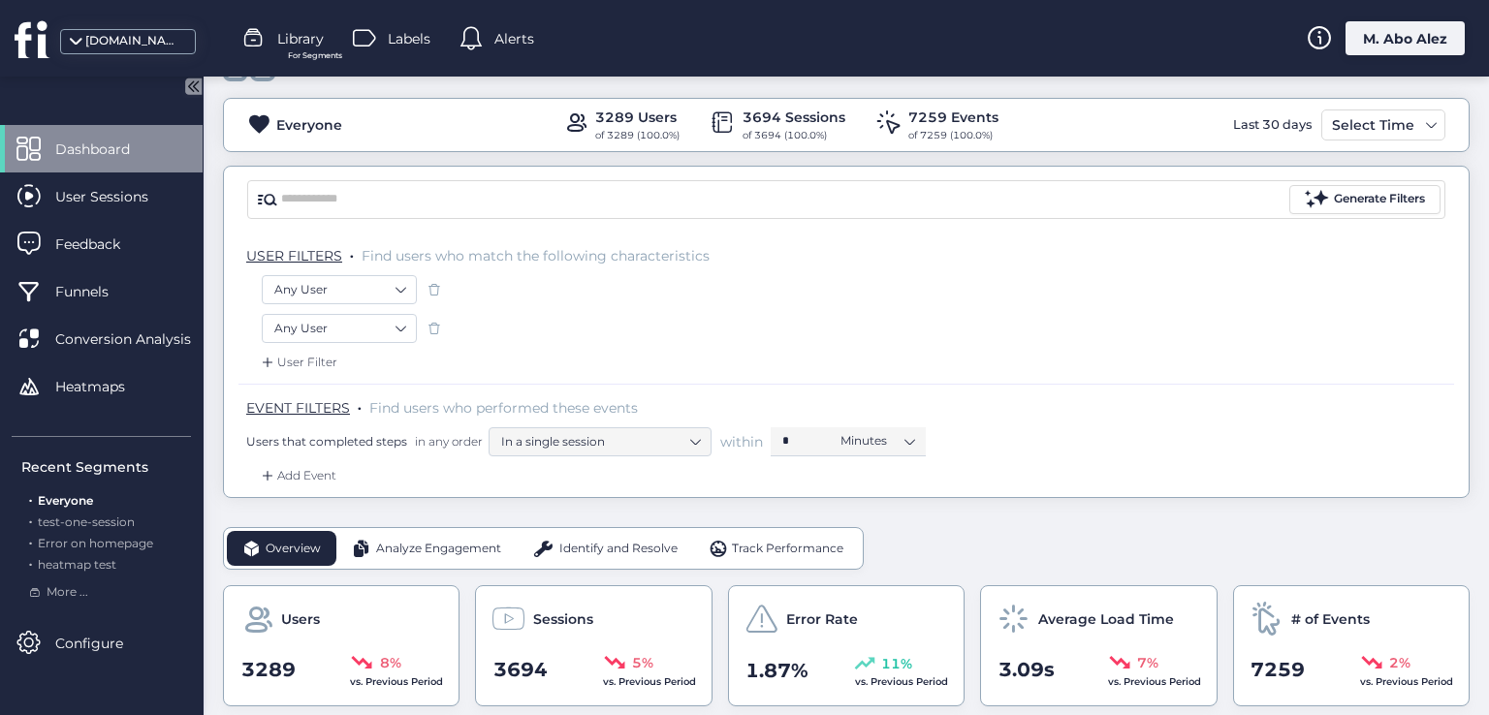
click at [1400, 28] on div "M. Abo Alez" at bounding box center [1404, 38] width 119 height 34
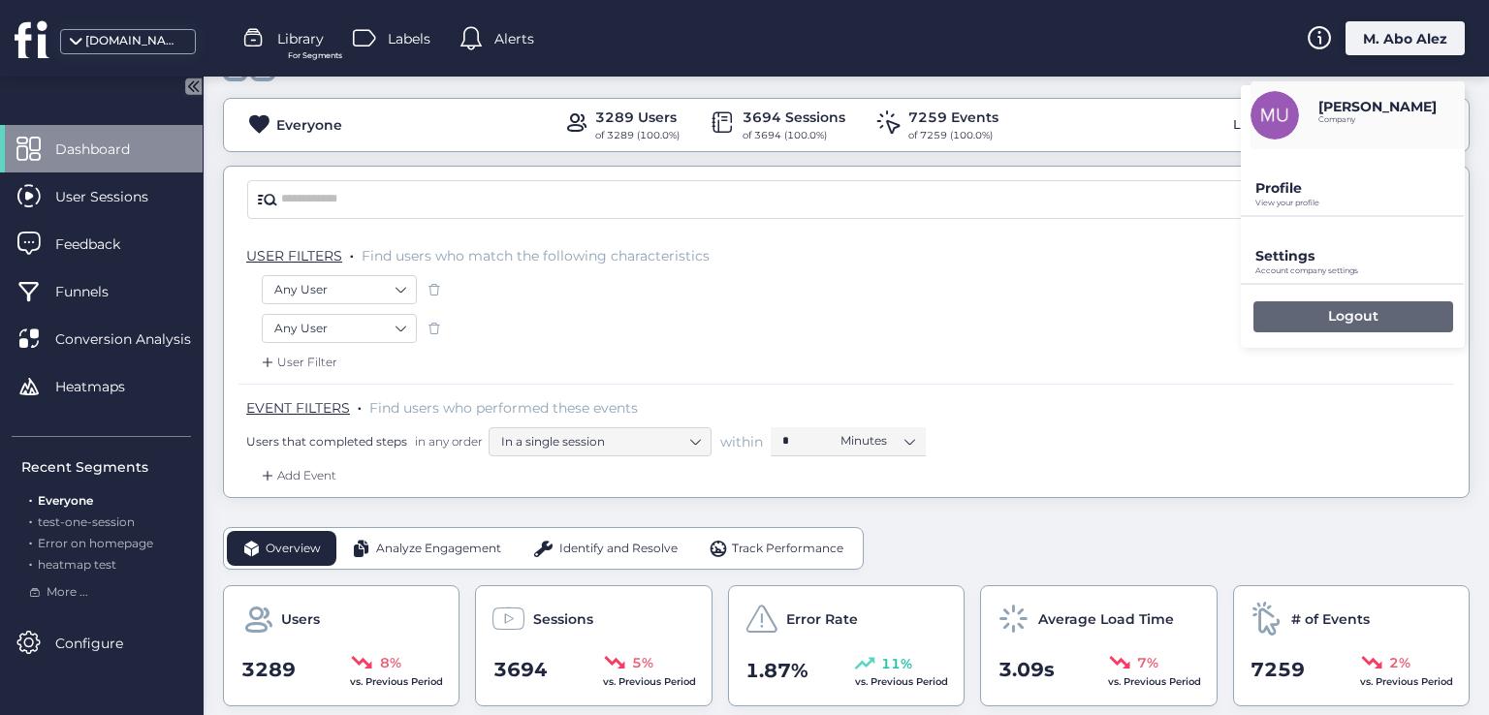
click at [1340, 315] on p "Logout" at bounding box center [1353, 315] width 50 height 17
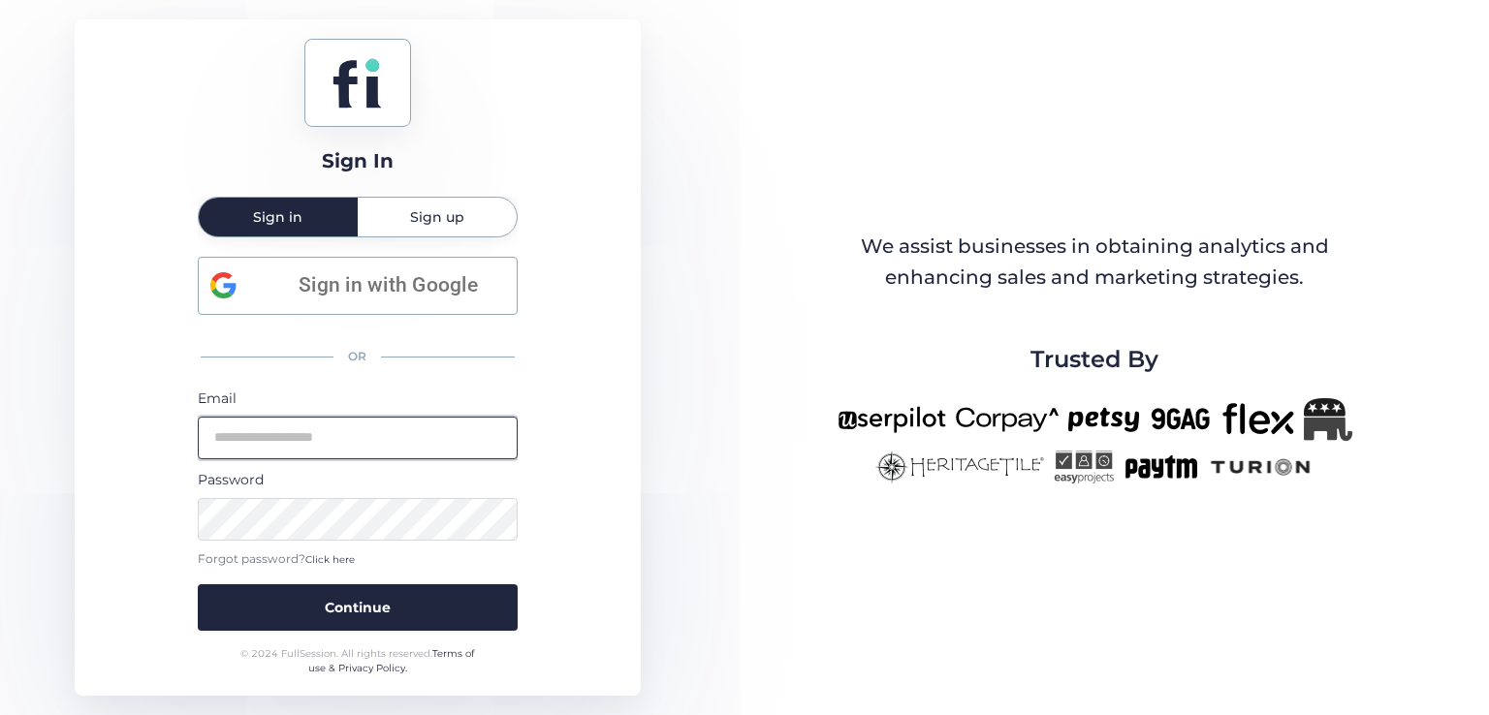
click at [372, 439] on input "email" at bounding box center [358, 438] width 320 height 43
type input "**********"
click at [198, 584] on button "Continue" at bounding box center [358, 607] width 320 height 47
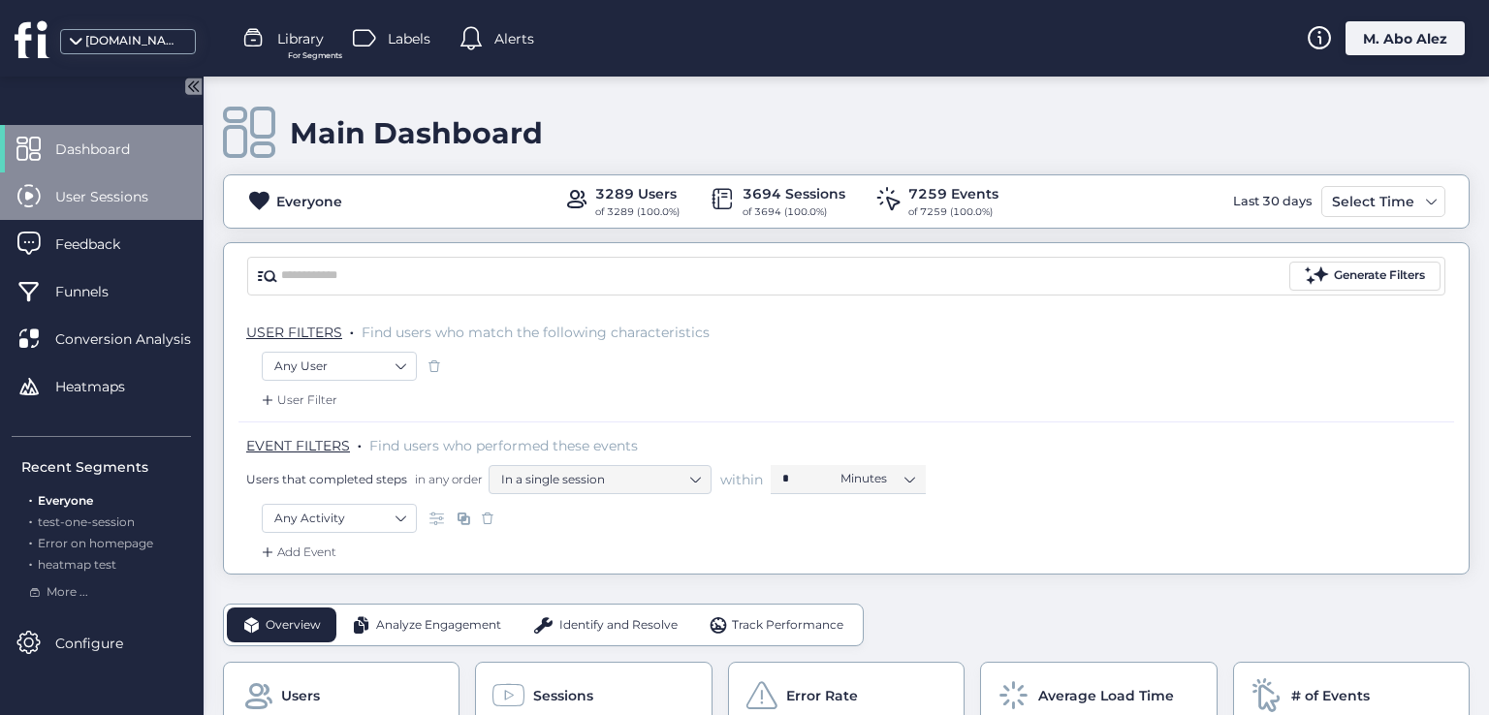
click at [163, 199] on span "User Sessions" at bounding box center [116, 196] width 122 height 21
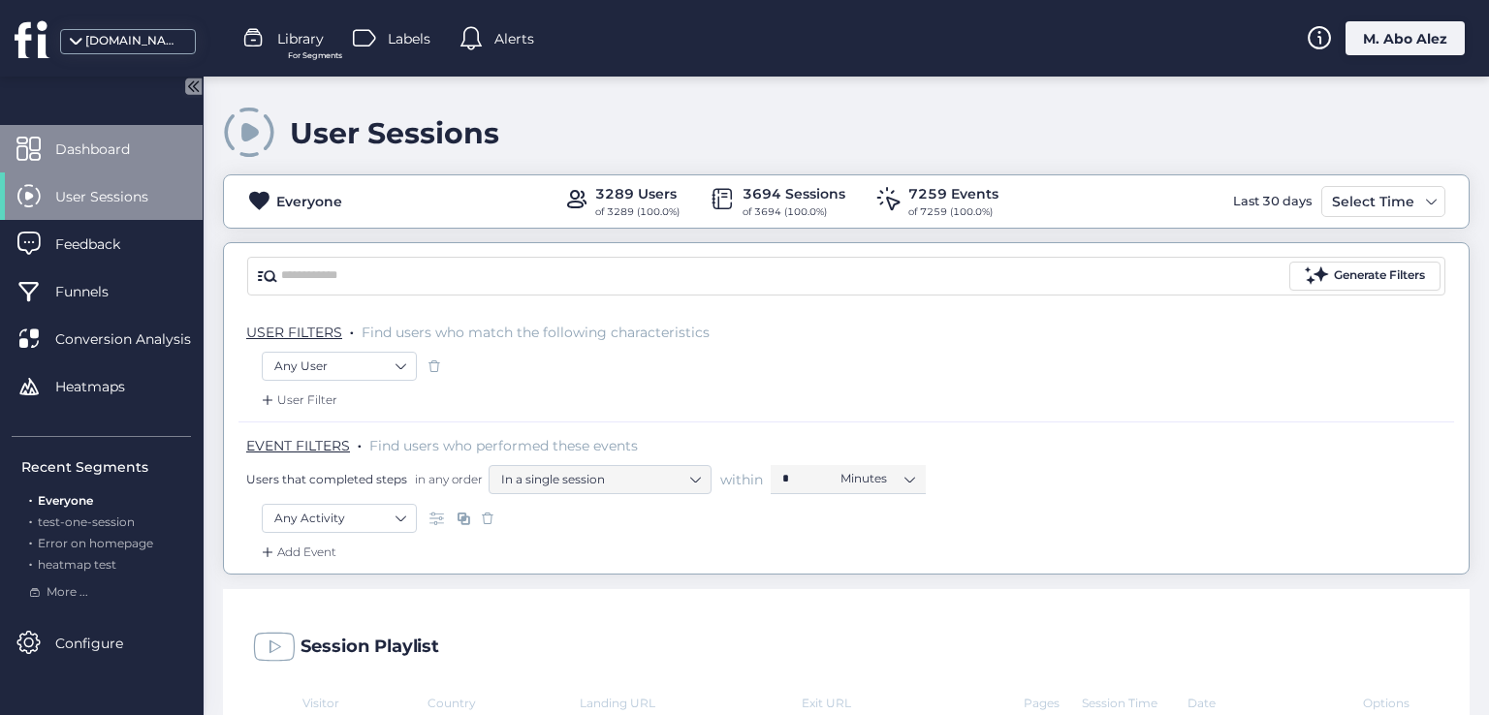
click at [116, 157] on span "Dashboard" at bounding box center [107, 149] width 104 height 21
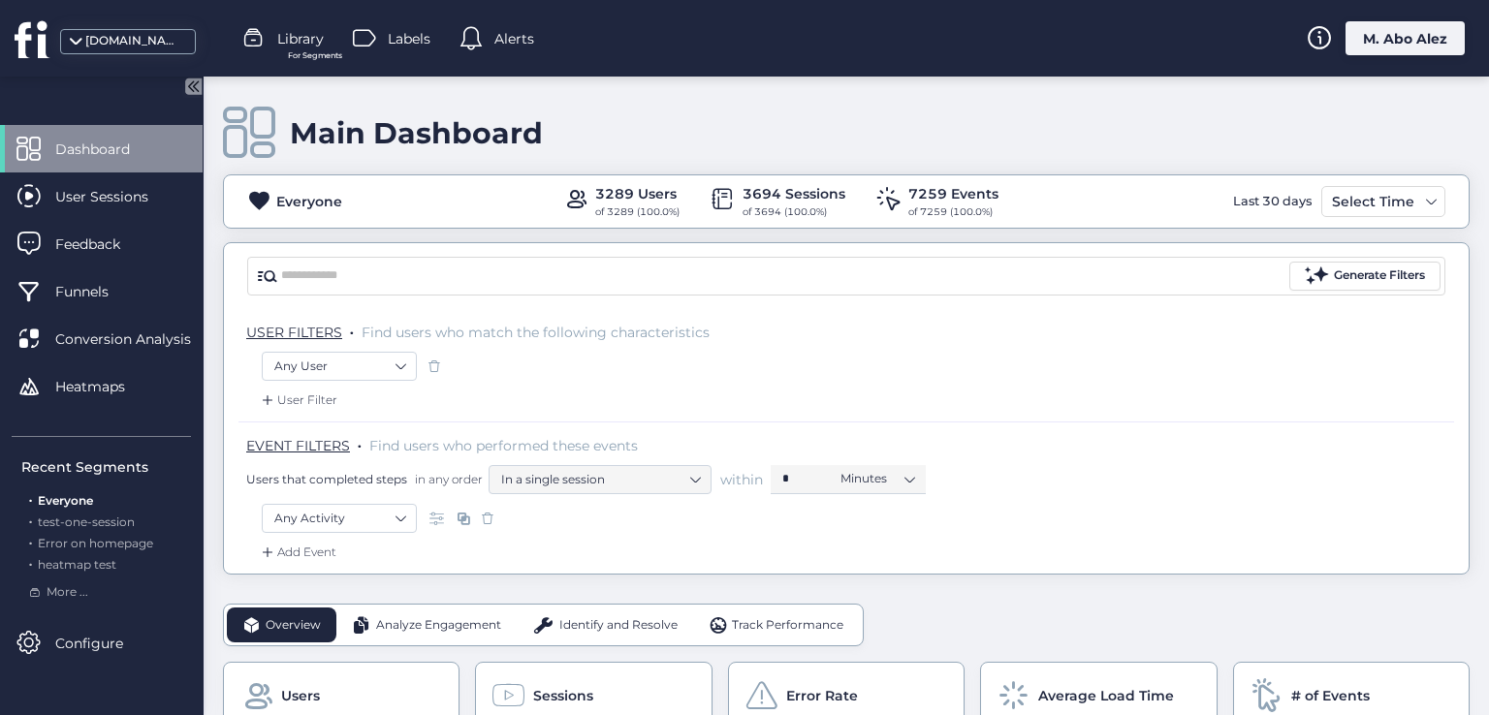
click at [328, 396] on div "User Filter" at bounding box center [297, 400] width 79 height 19
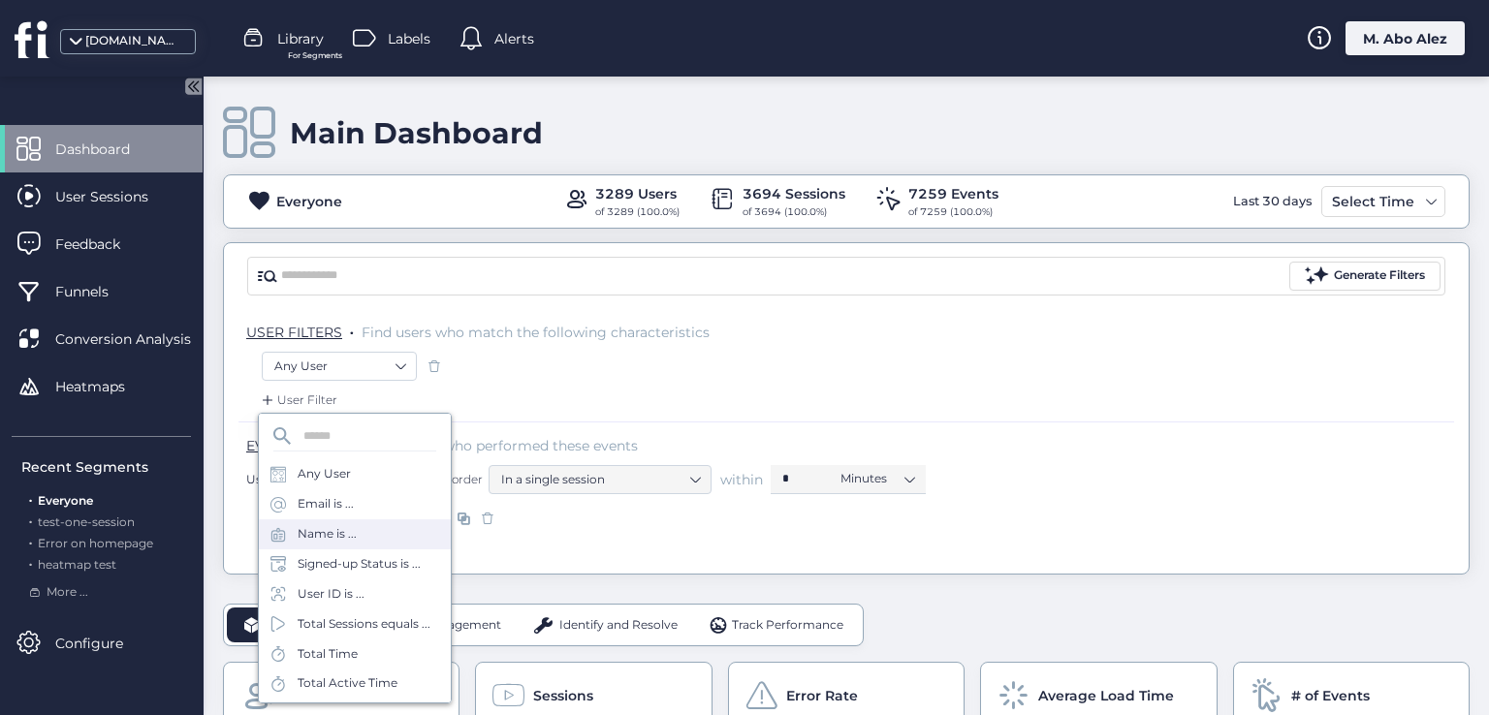
click at [371, 520] on div "Name is ..." at bounding box center [355, 535] width 192 height 30
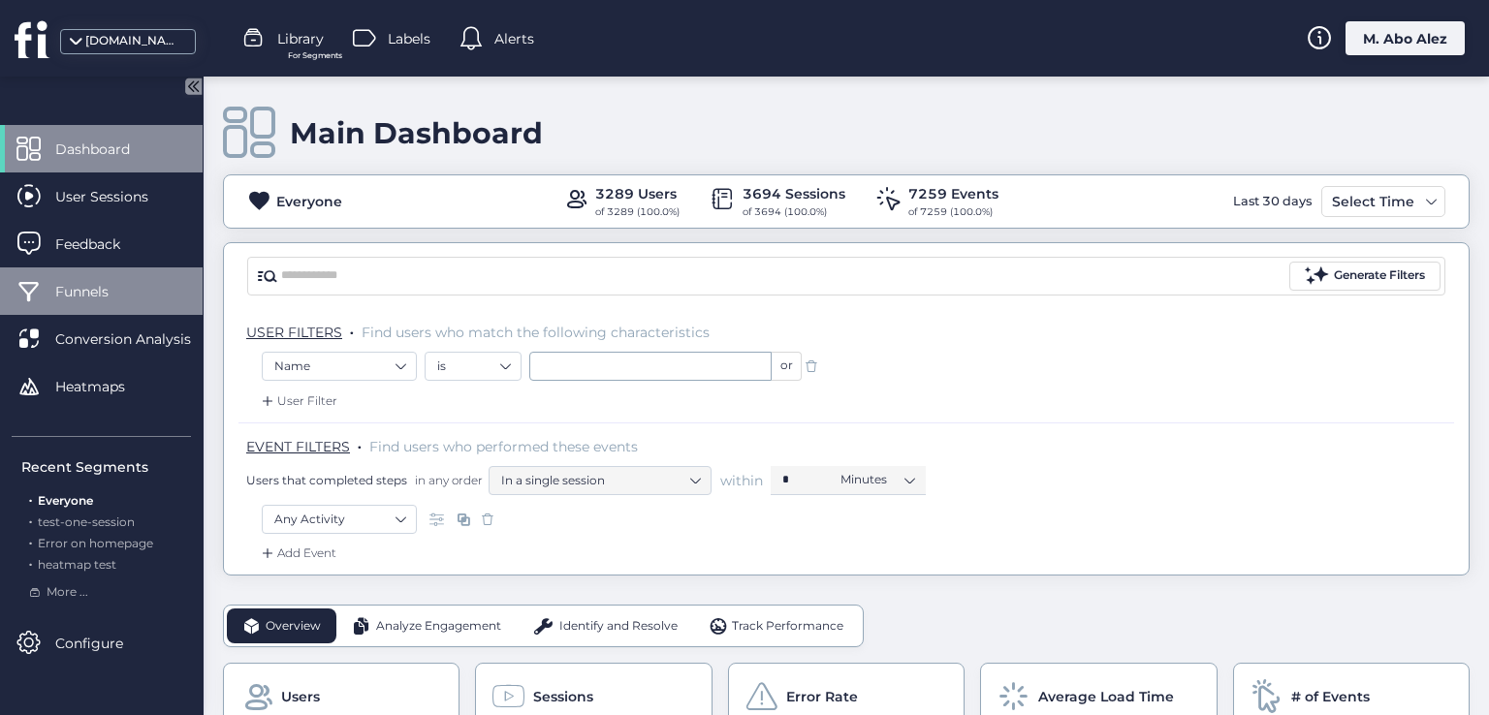
click at [120, 291] on span "Funnels" at bounding box center [96, 291] width 82 height 21
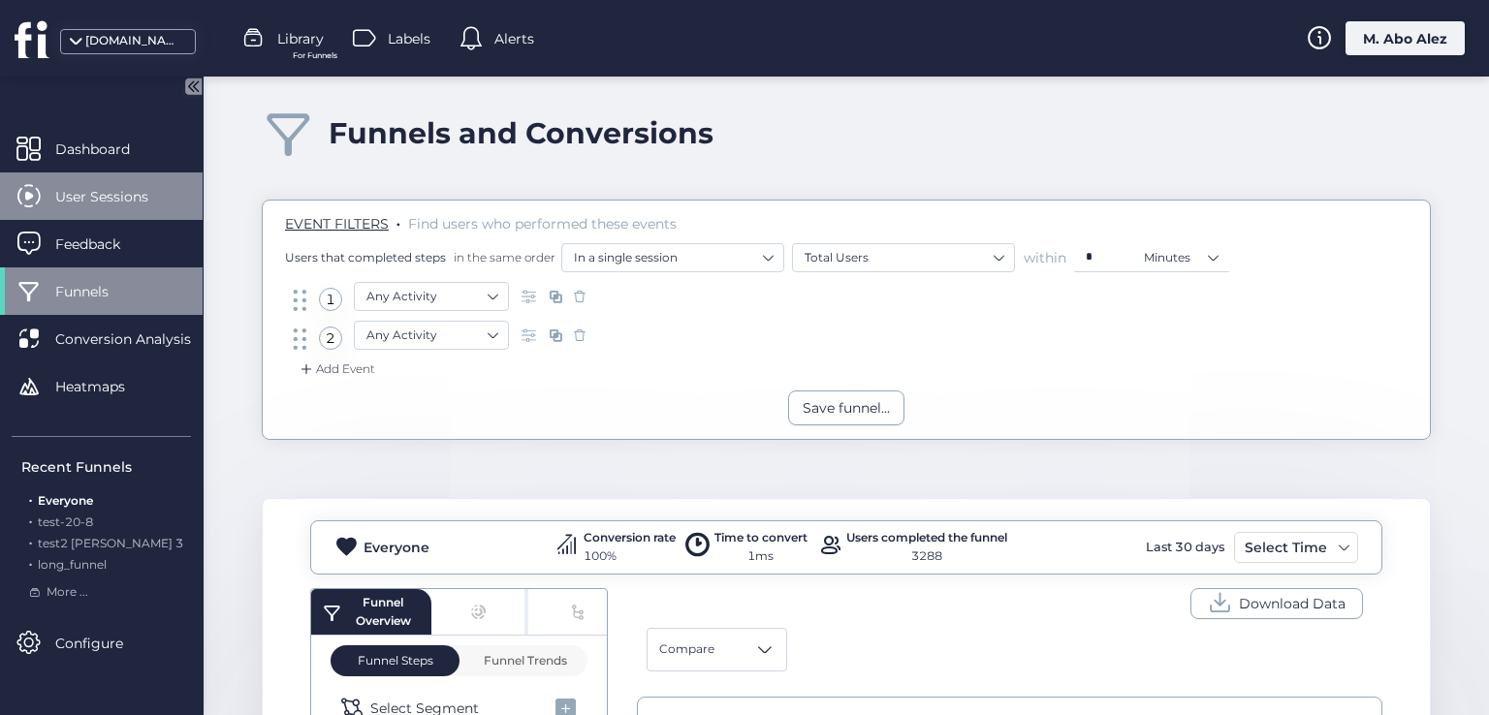
click at [137, 206] on span "User Sessions" at bounding box center [116, 196] width 122 height 21
